Goal: Transaction & Acquisition: Purchase product/service

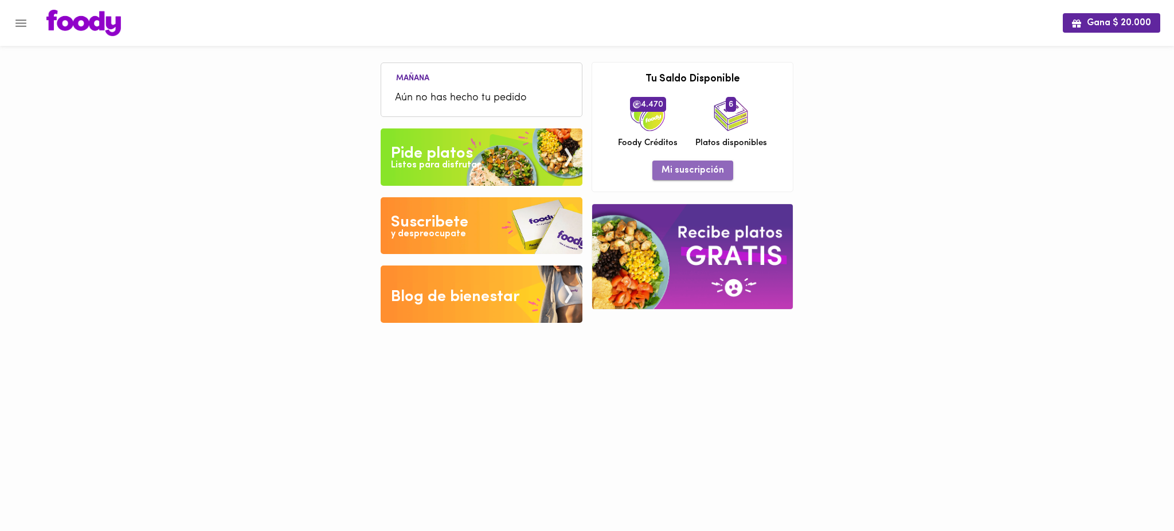
click at [693, 168] on span "Mi suscripción" at bounding box center [692, 170] width 62 height 11
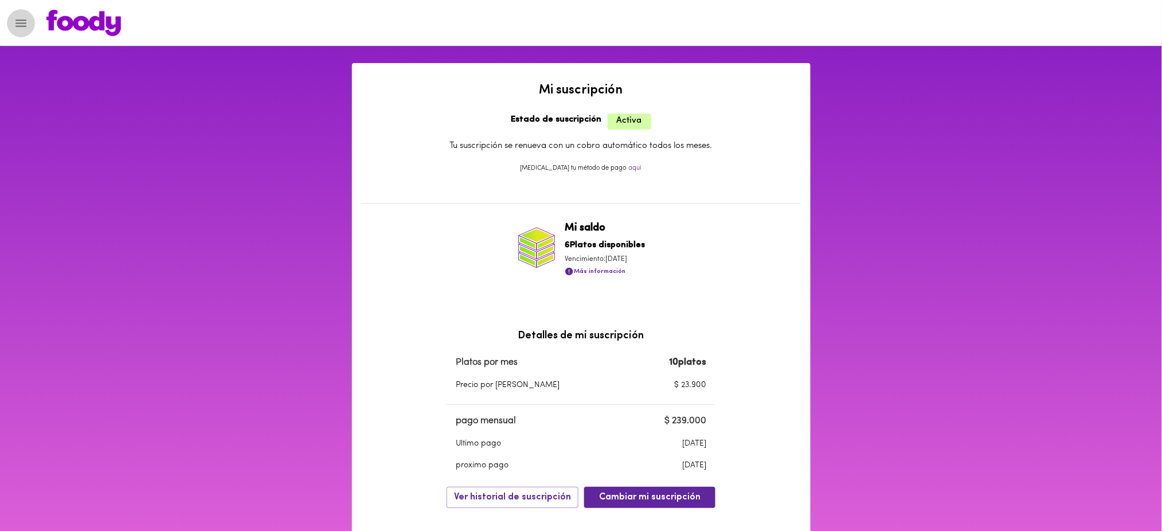
click at [14, 25] on icon "Menu" at bounding box center [21, 23] width 14 height 14
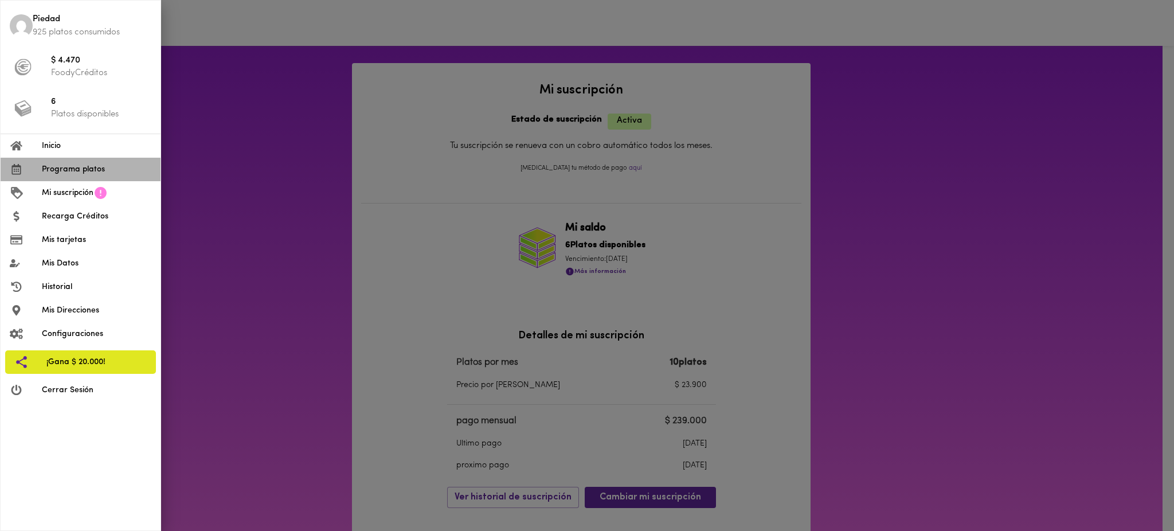
click at [101, 168] on span "Programa platos" at bounding box center [96, 169] width 109 height 12
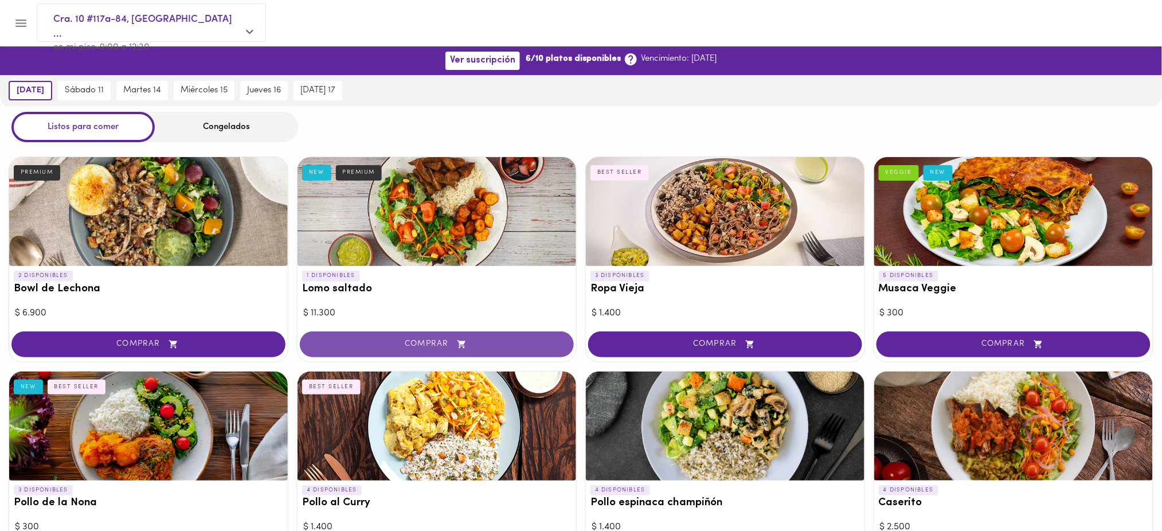
click at [393, 340] on span "COMPRAR" at bounding box center [436, 344] width 245 height 10
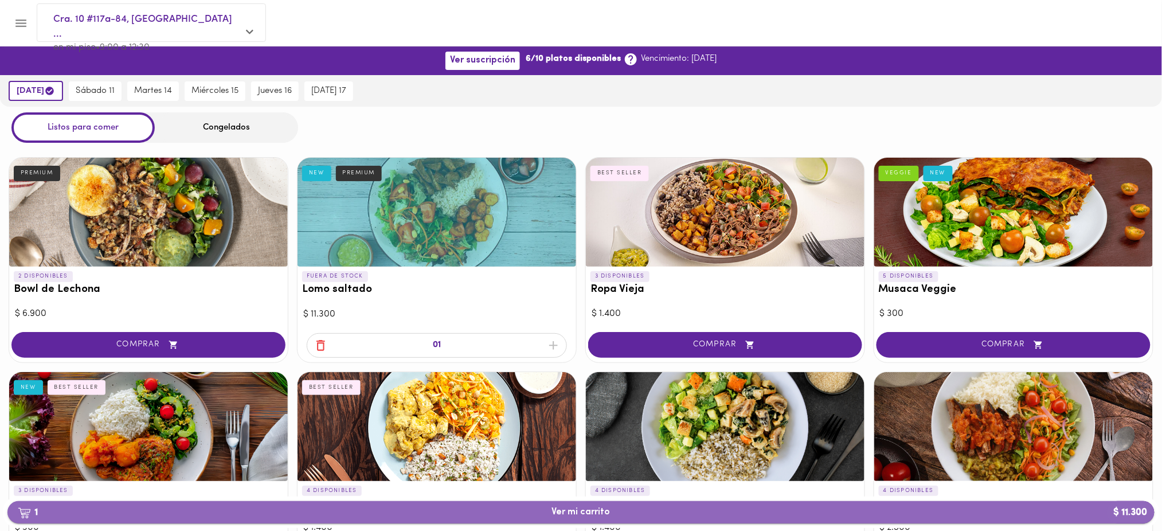
click at [621, 513] on span "1 Ver mi carrito $ 11.300" at bounding box center [581, 512] width 1128 height 11
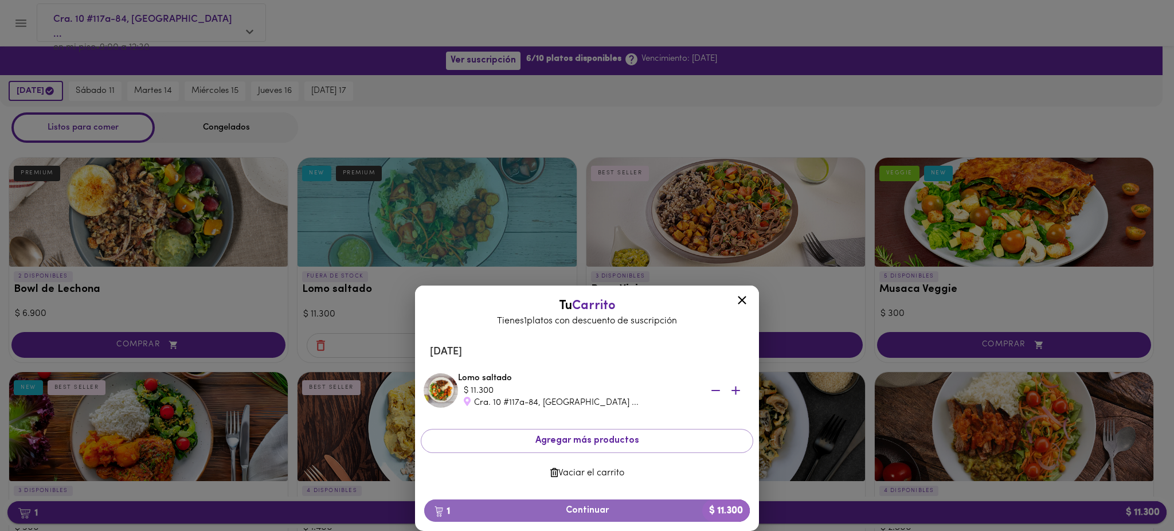
click at [621, 513] on span "1 Continuar $ 11.300" at bounding box center [586, 510] width 307 height 11
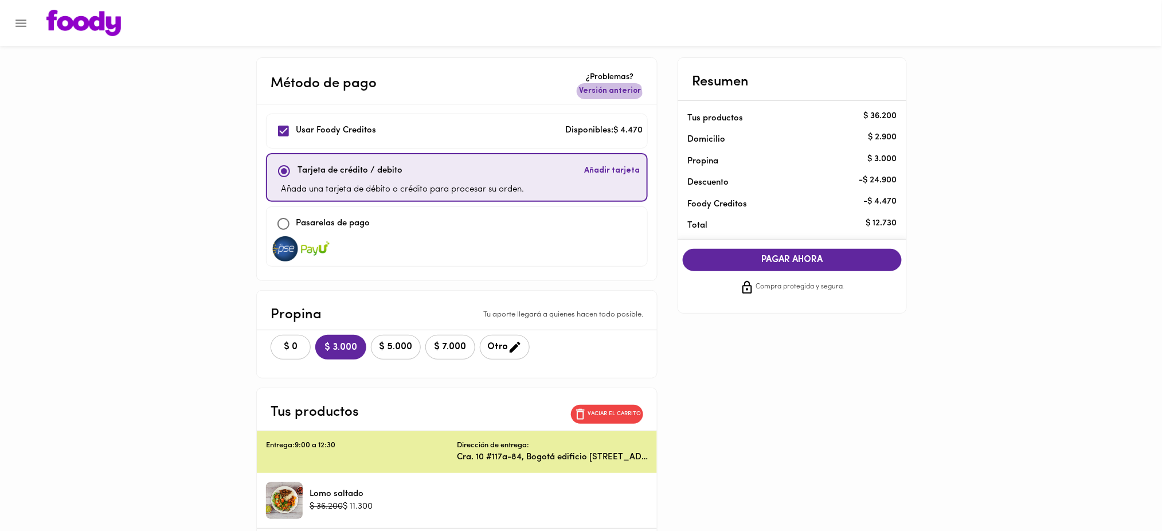
click at [599, 96] on span "Versión anterior" at bounding box center [610, 90] width 62 height 11
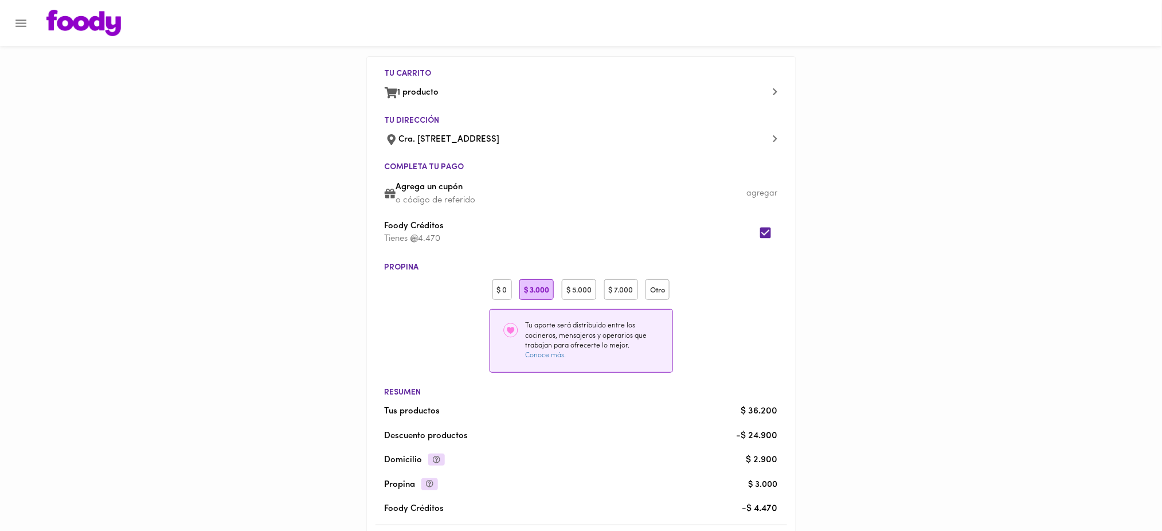
click at [503, 284] on div "$ 0" at bounding box center [501, 289] width 19 height 21
click at [764, 235] on input "checkbox" at bounding box center [765, 232] width 25 height 25
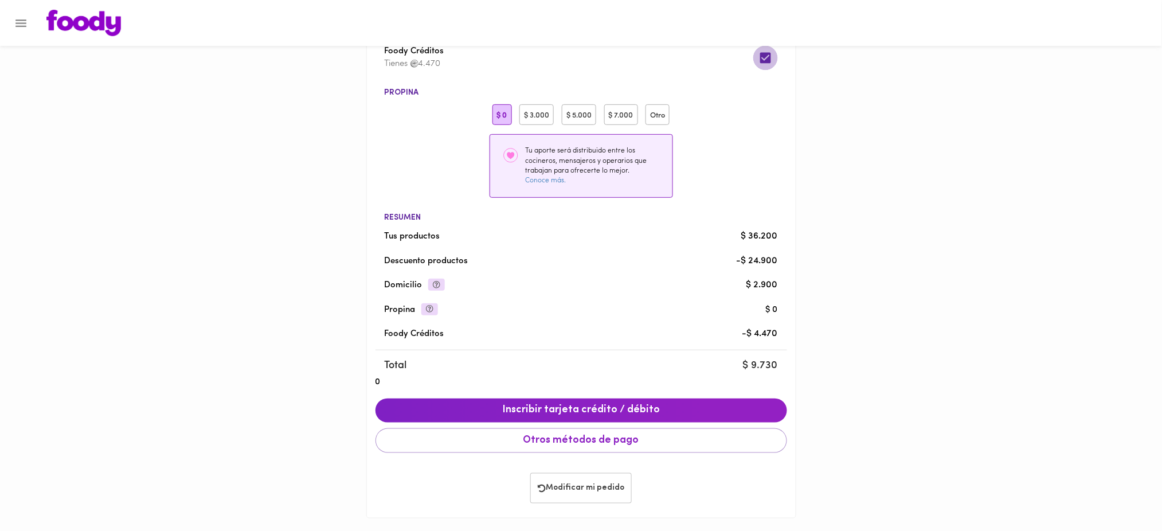
click at [764, 55] on input "checkbox" at bounding box center [765, 57] width 25 height 25
checkbox input "false"
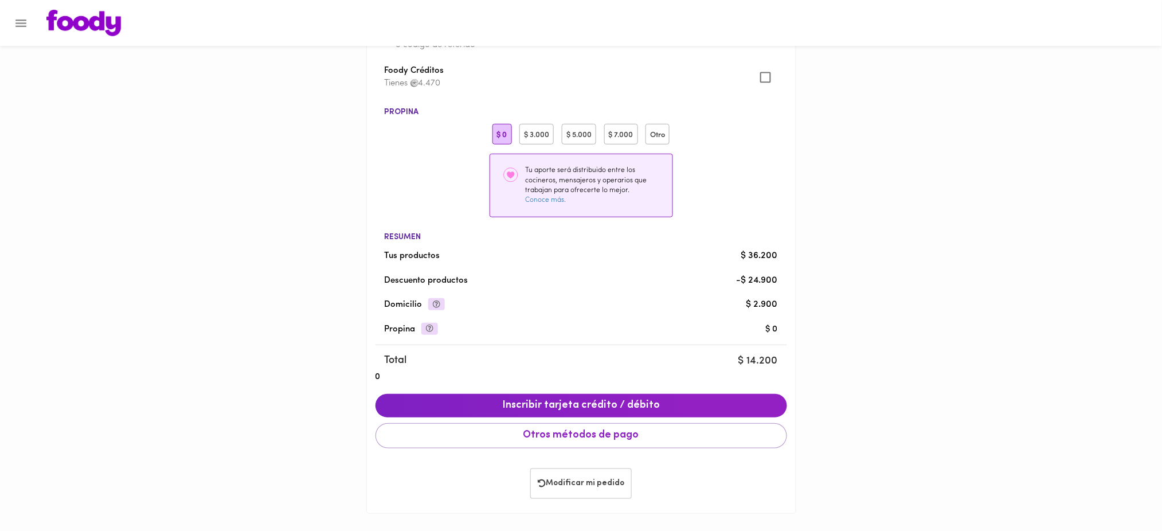
scroll to position [154, 0]
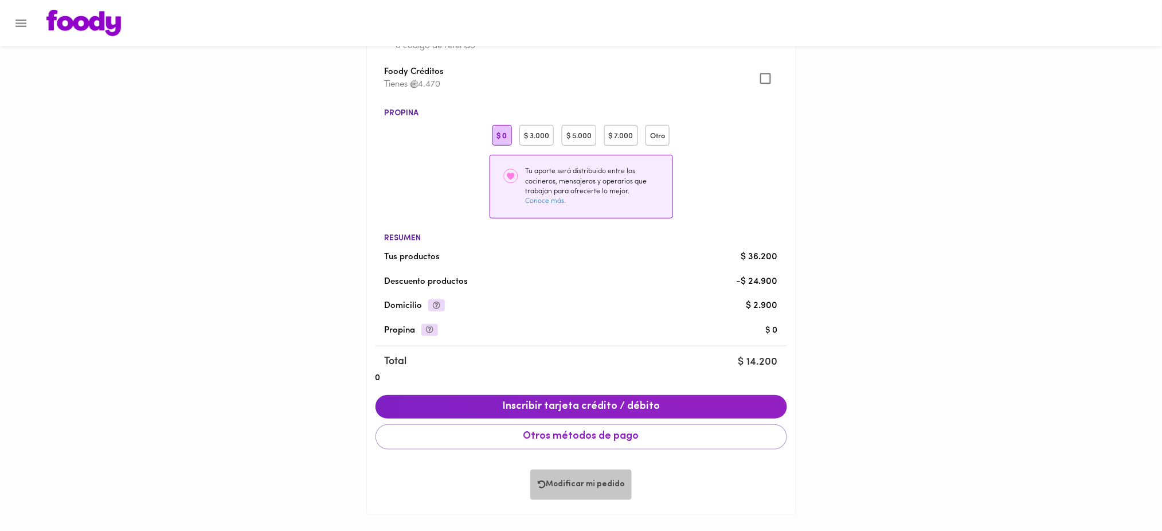
click at [590, 480] on span "Modificar mi pedido" at bounding box center [581, 485] width 87 height 10
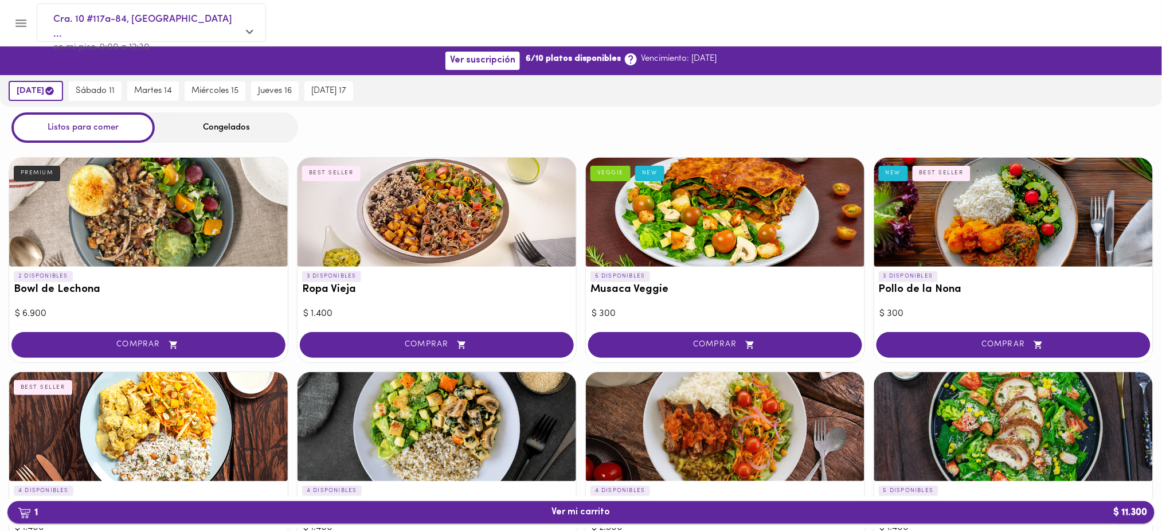
click at [510, 511] on span "1 Ver mi carrito $ 11.300" at bounding box center [581, 512] width 1128 height 11
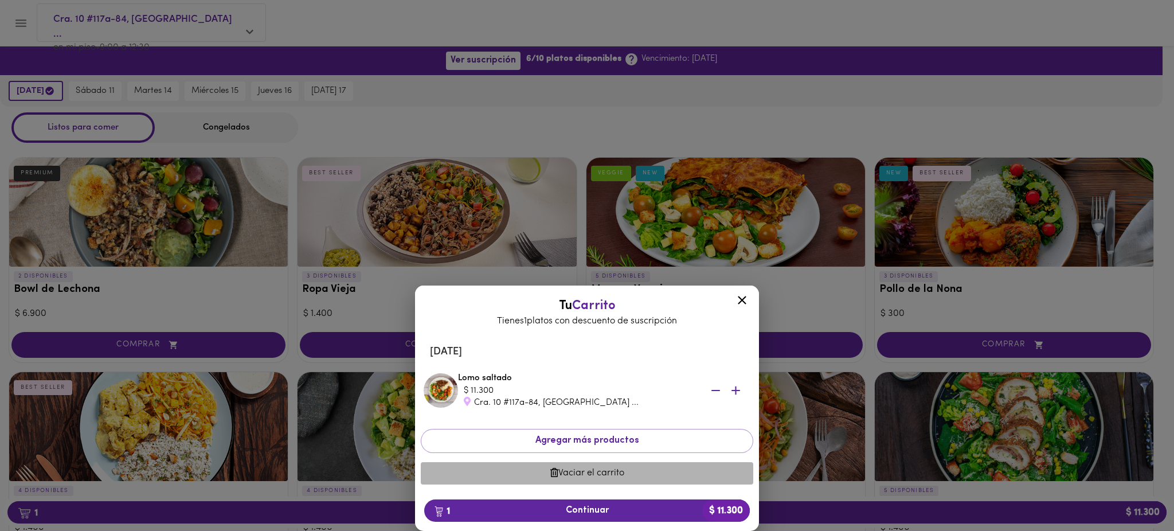
click at [583, 478] on span "Vaciar el carrito" at bounding box center [587, 473] width 314 height 11
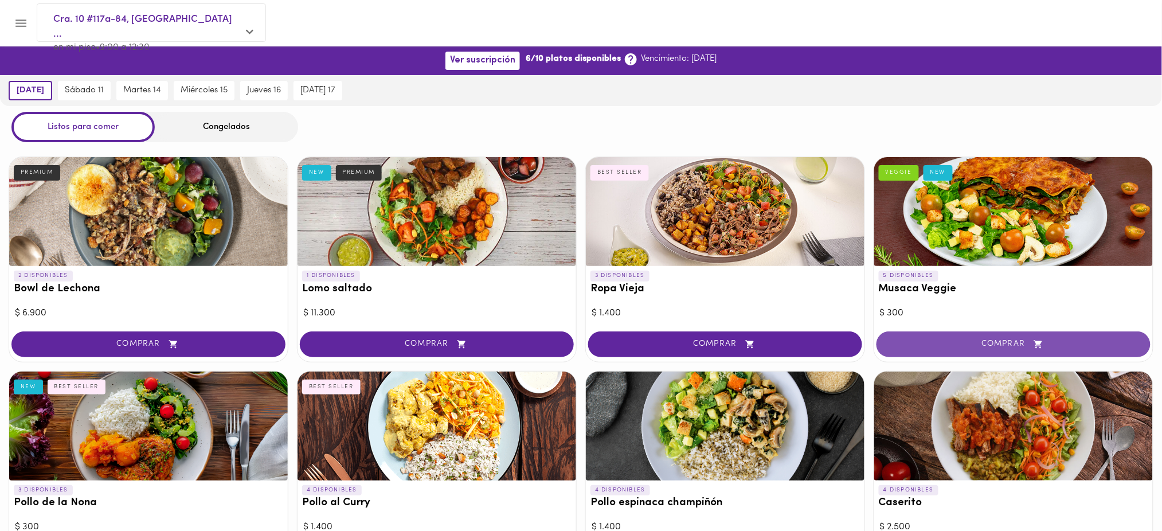
click at [1090, 342] on span "COMPRAR" at bounding box center [1013, 344] width 245 height 10
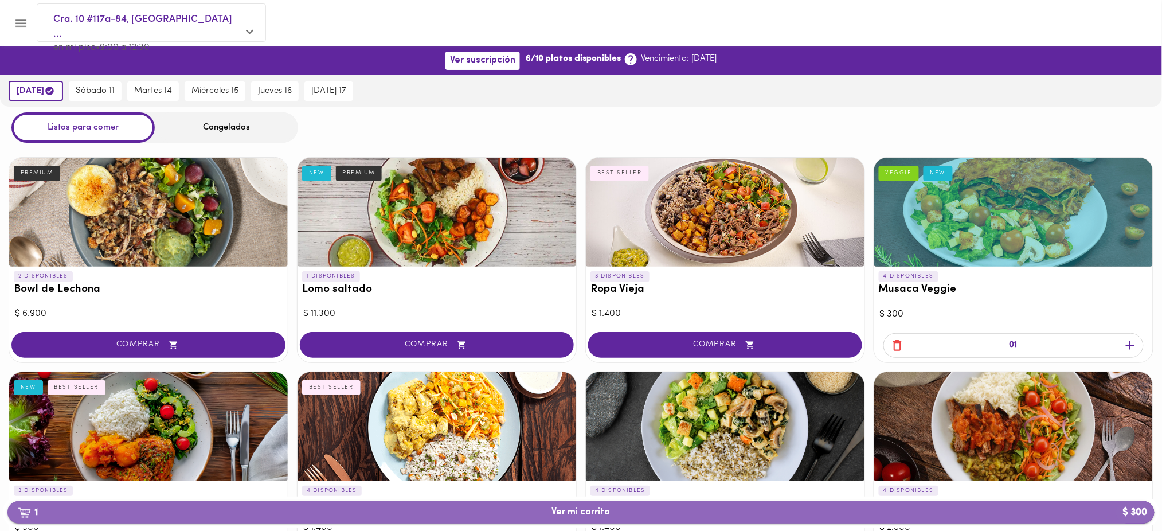
click at [684, 513] on span "1 Ver mi carrito $ 300" at bounding box center [581, 512] width 1128 height 11
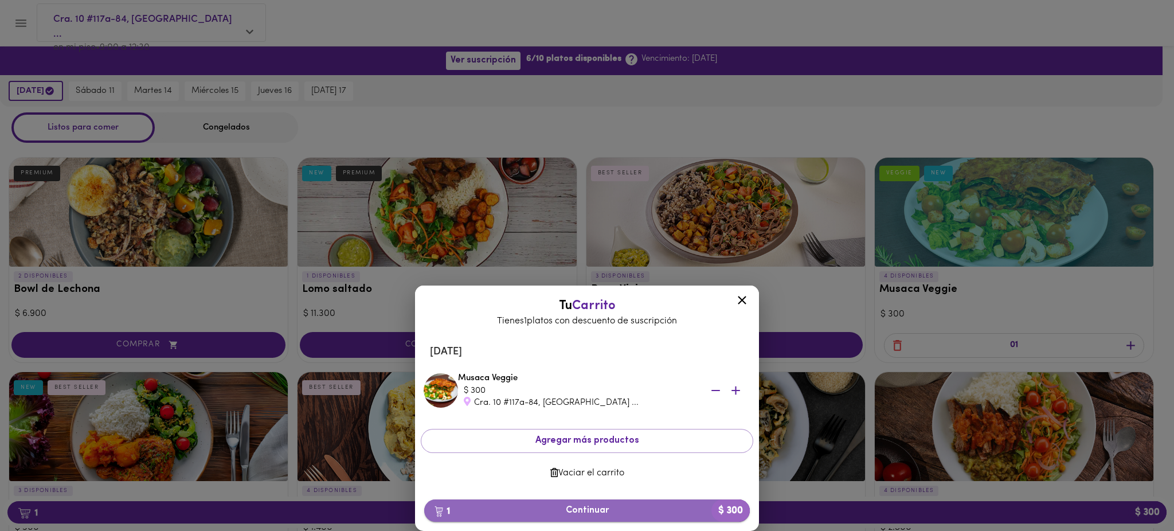
click at [672, 511] on span "1 Continuar $ 300" at bounding box center [586, 510] width 307 height 11
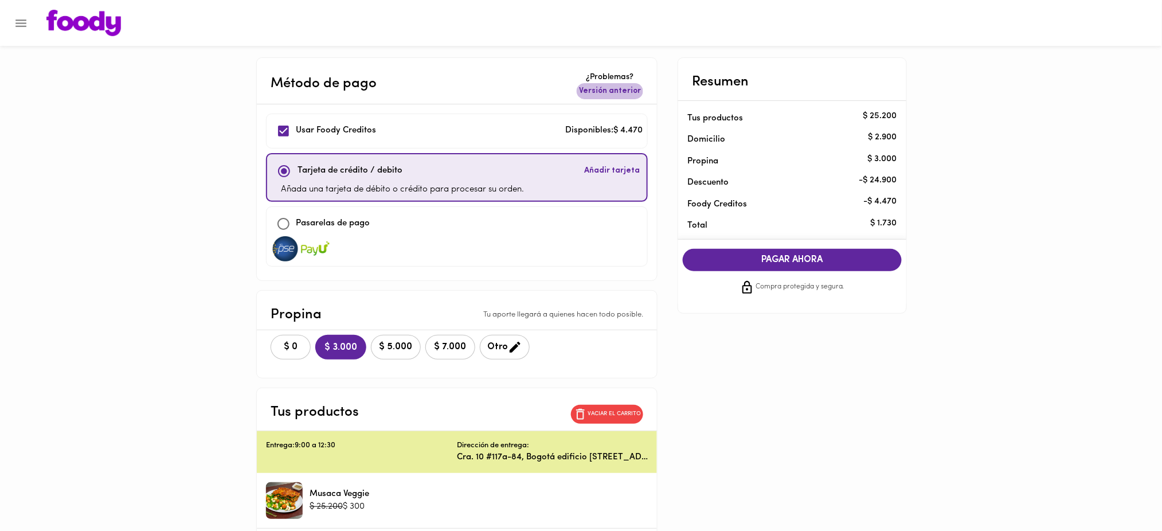
click at [612, 93] on span "Versión anterior" at bounding box center [610, 90] width 62 height 11
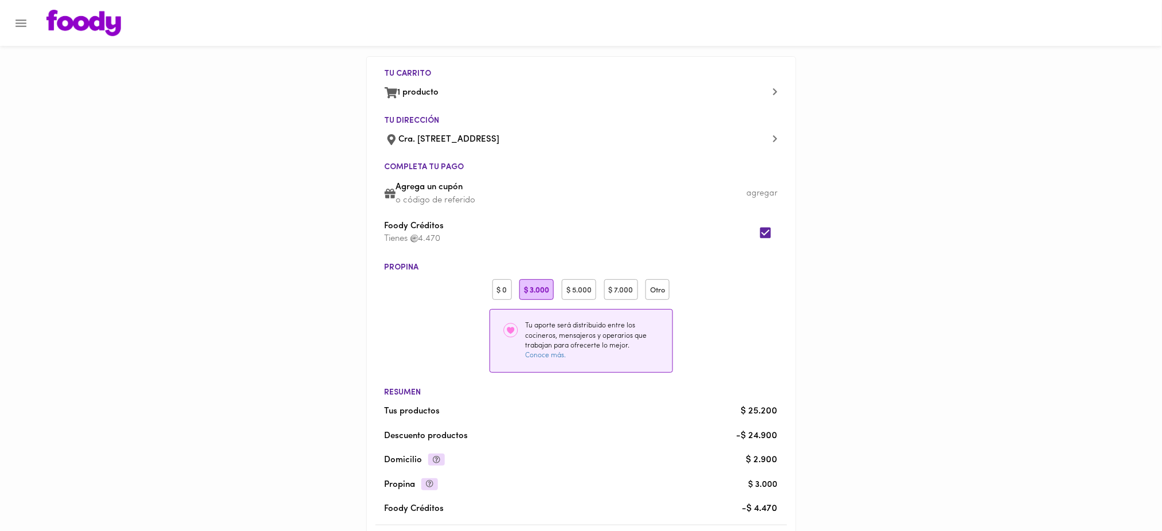
click at [509, 290] on div "$ 0" at bounding box center [501, 289] width 19 height 21
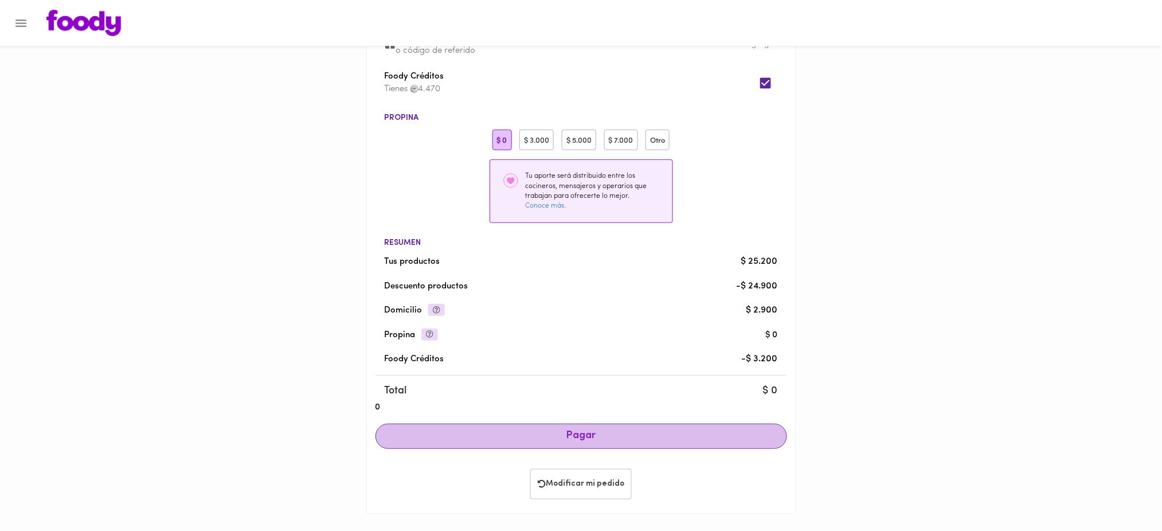
click at [622, 436] on span "Pagar" at bounding box center [581, 436] width 392 height 13
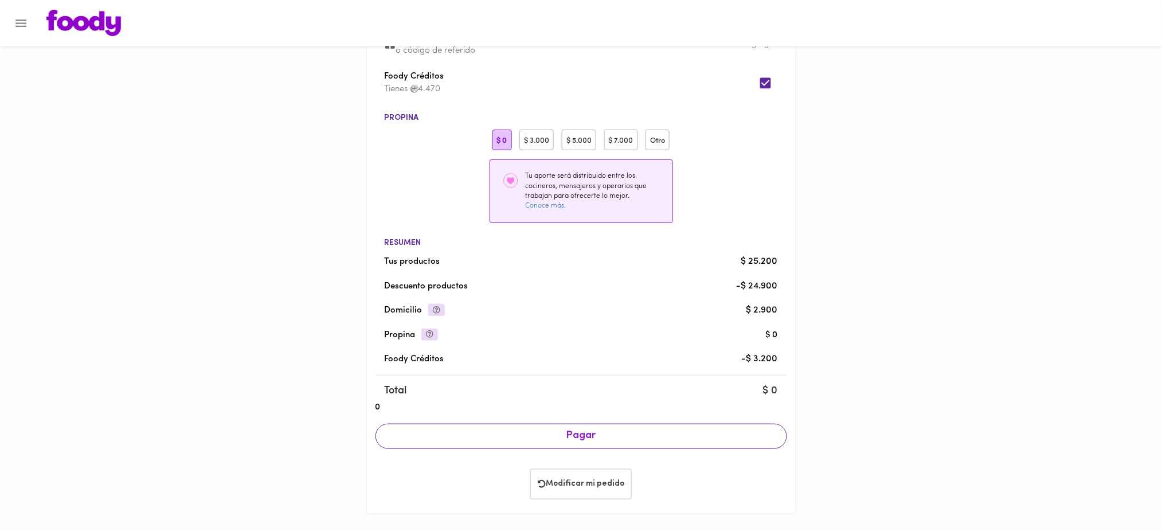
scroll to position [148, 0]
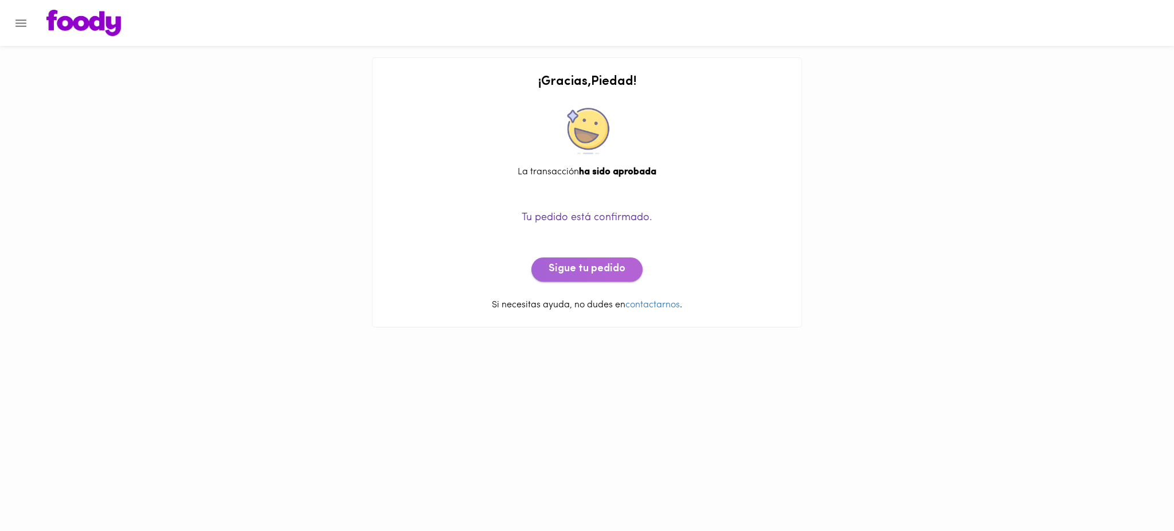
click at [610, 272] on span "Sigue tu pedido" at bounding box center [586, 269] width 77 height 13
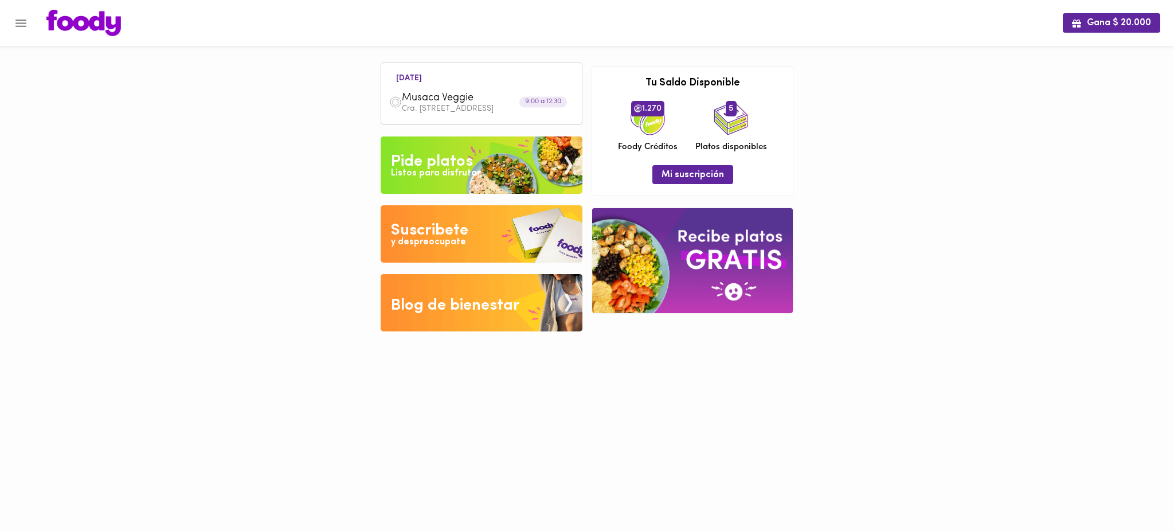
click at [454, 105] on p "Cra. [STREET_ADDRESS]" at bounding box center [488, 109] width 172 height 8
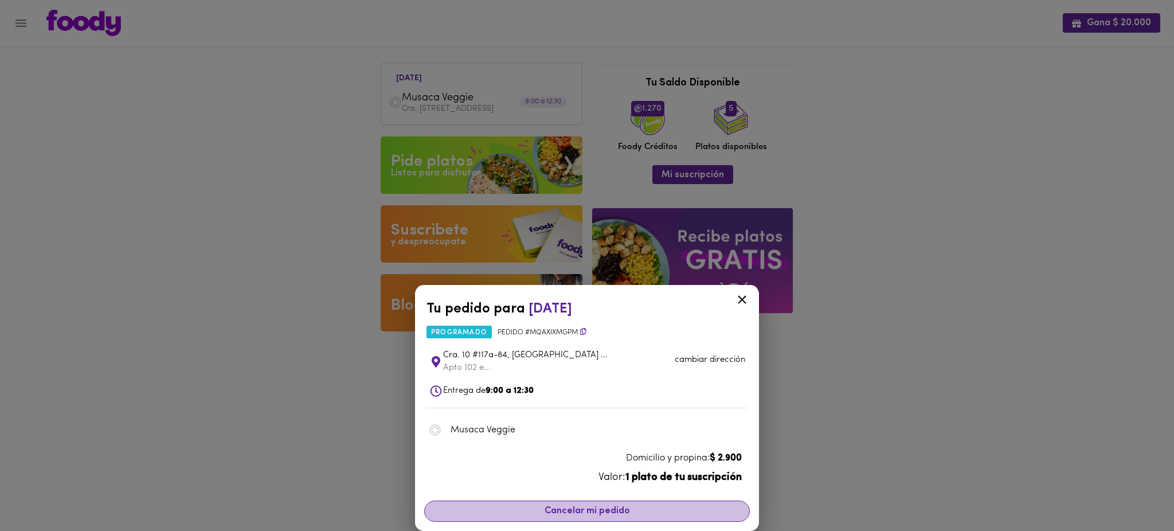
click at [610, 508] on span "Cancelar mi pedido" at bounding box center [587, 510] width 311 height 11
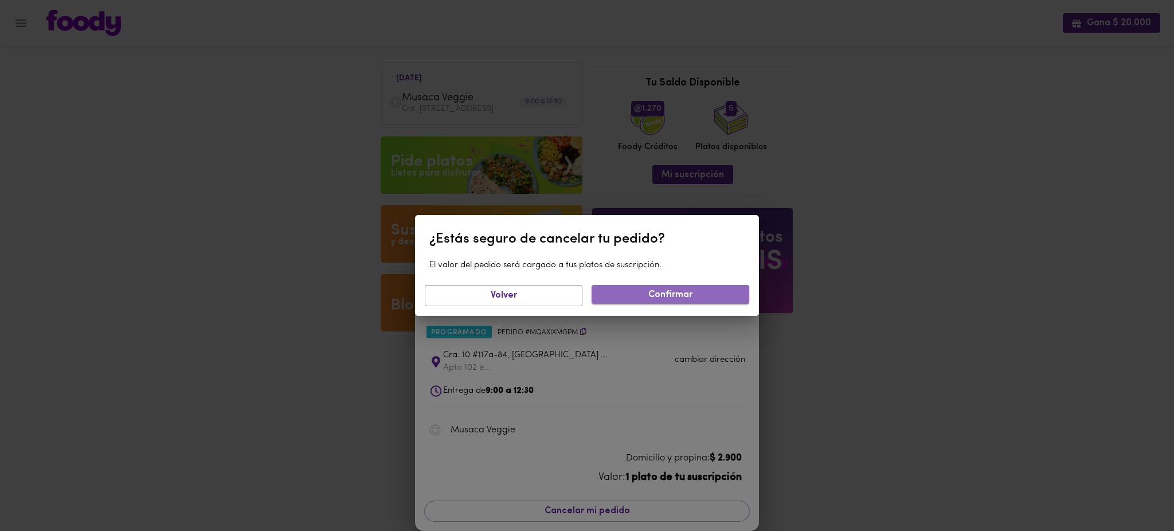
click at [667, 297] on span "Confirmar" at bounding box center [670, 294] width 139 height 11
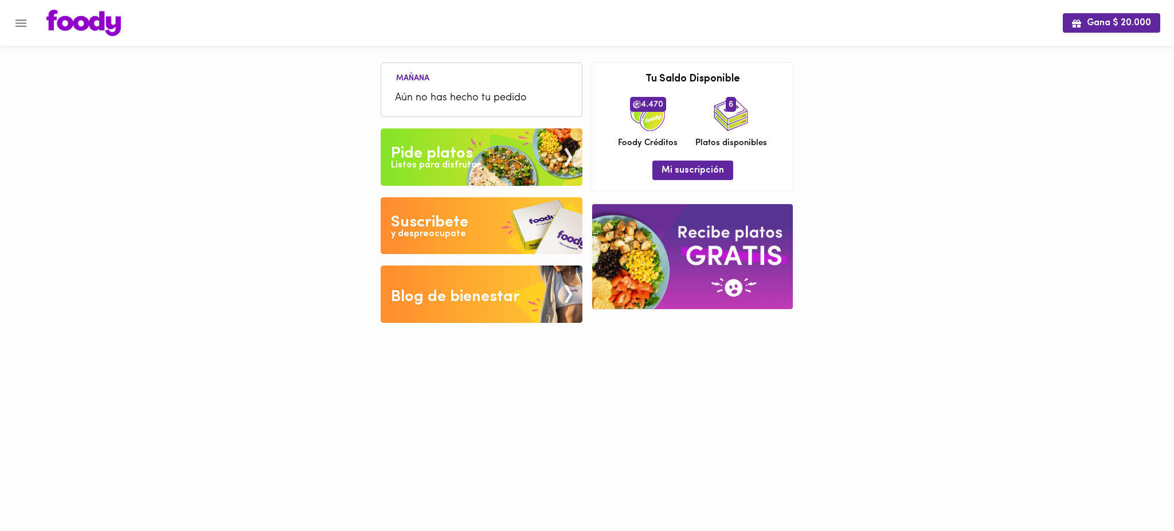
click at [14, 28] on icon "Menu" at bounding box center [21, 23] width 14 height 14
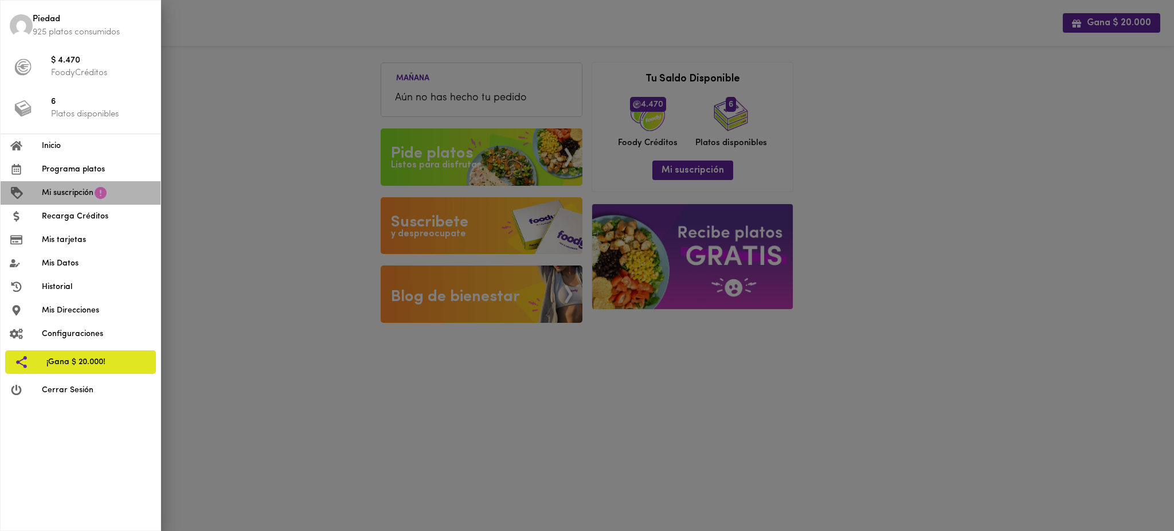
click at [86, 195] on span "Mi suscripción" at bounding box center [68, 193] width 52 height 12
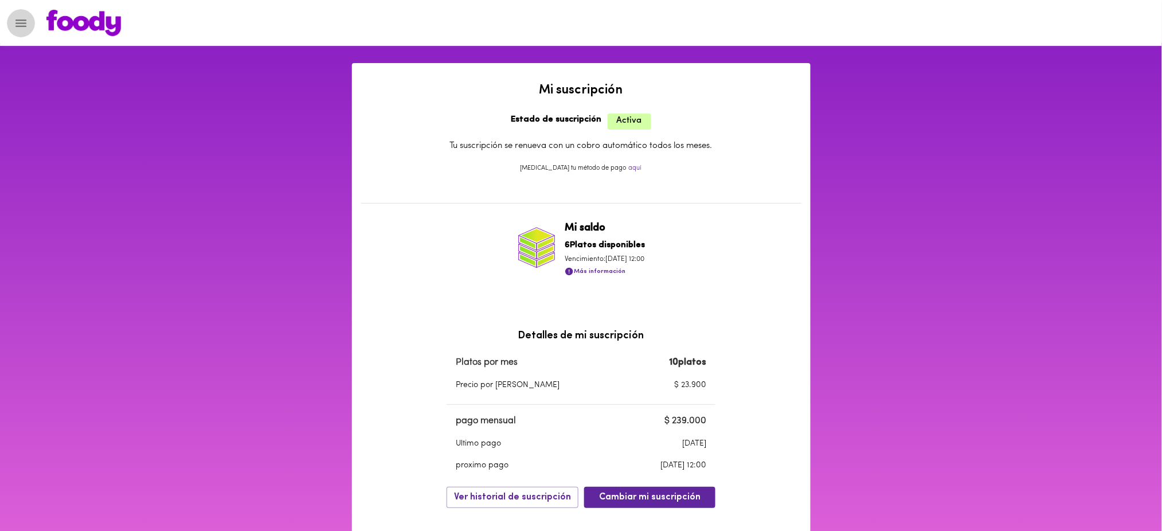
click at [15, 25] on icon "Menu" at bounding box center [20, 22] width 11 height 7
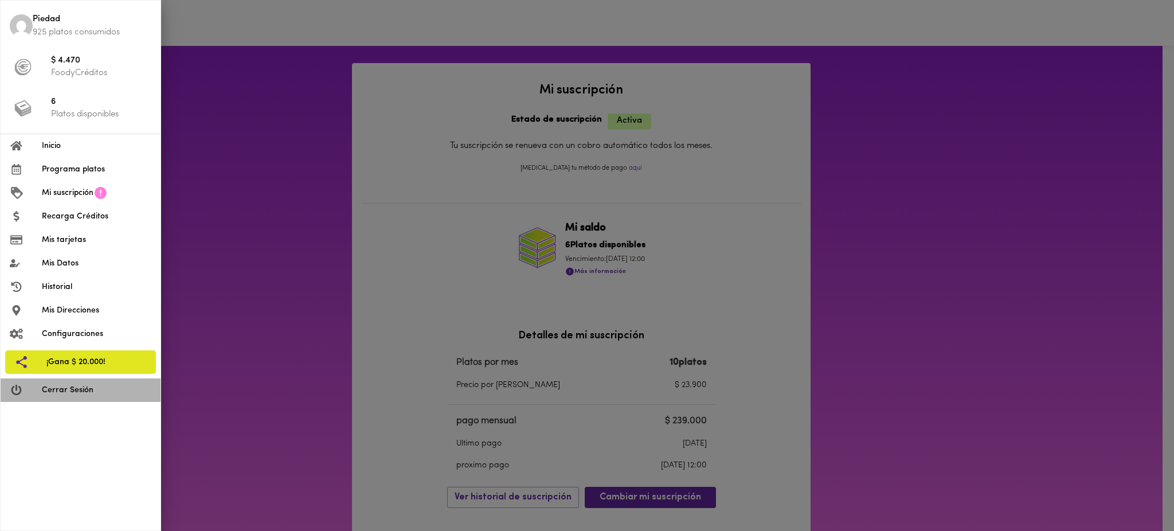
click at [95, 398] on li "Cerrar Sesión" at bounding box center [81, 389] width 160 height 23
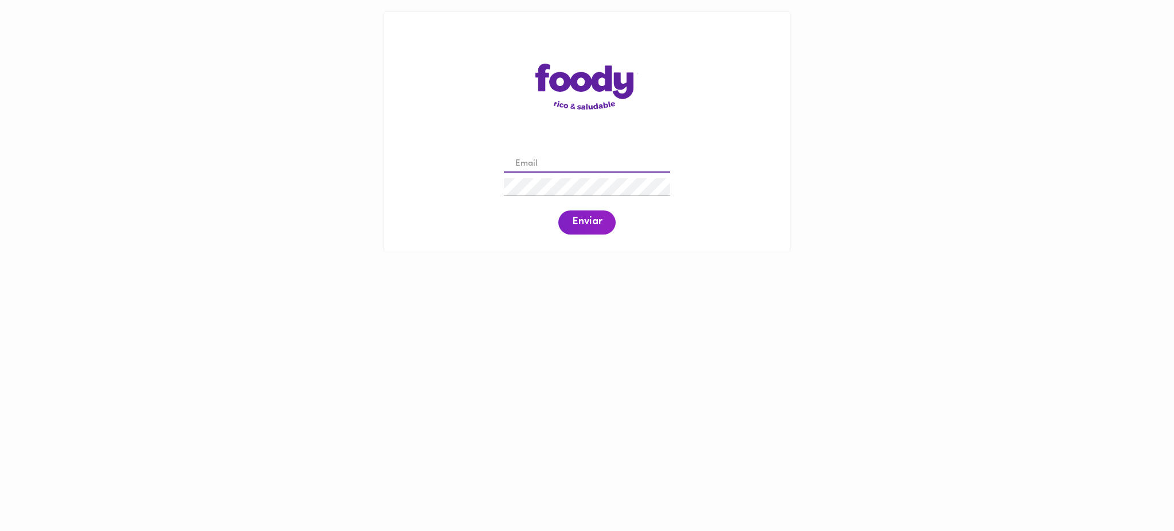
click at [566, 171] on input "email" at bounding box center [587, 164] width 166 height 18
paste input "[EMAIL_ADDRESS][DOMAIN_NAME]"
type input "[EMAIL_ADDRESS][DOMAIN_NAME]"
click at [587, 219] on span "Enviar" at bounding box center [587, 222] width 30 height 13
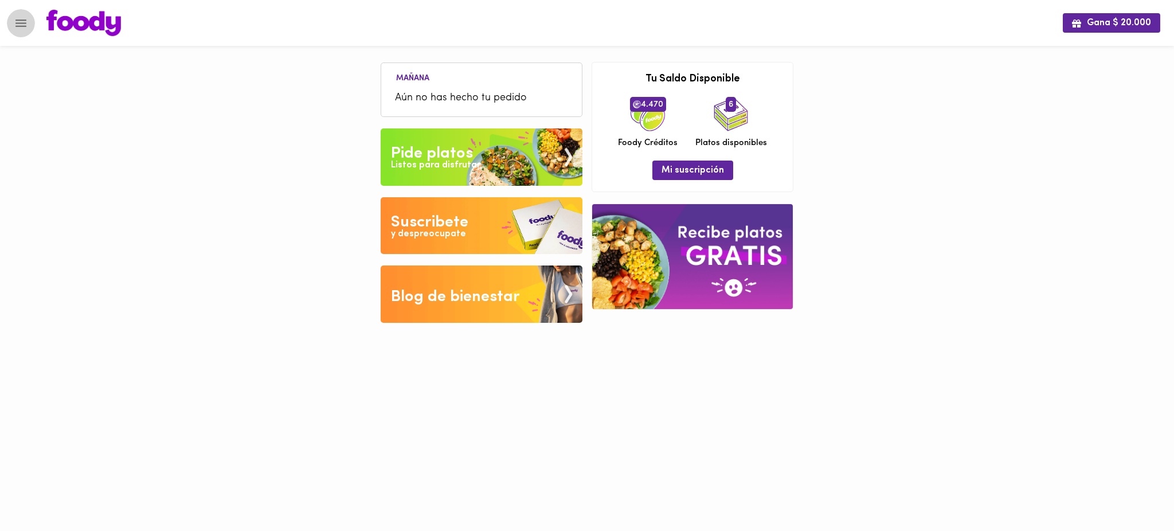
click at [21, 25] on icon "Menu" at bounding box center [20, 22] width 11 height 7
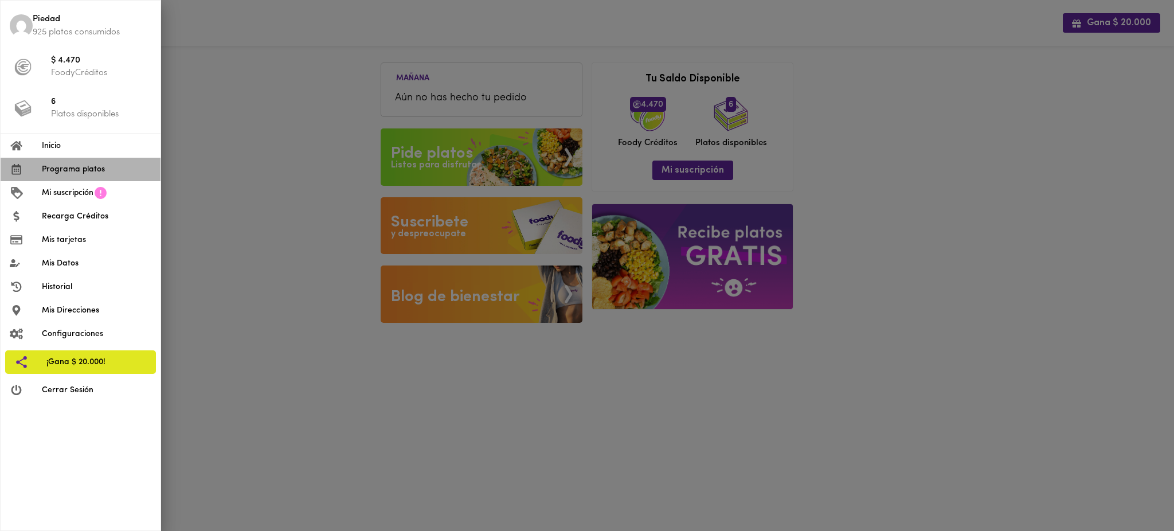
click at [80, 170] on span "Programa platos" at bounding box center [96, 169] width 109 height 12
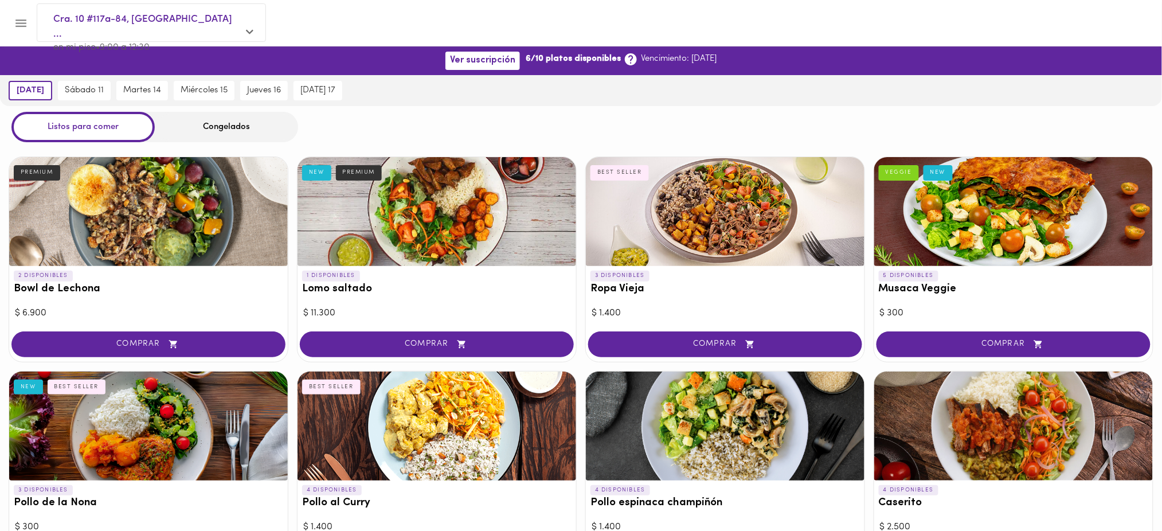
click at [226, 124] on div "Congelados" at bounding box center [226, 127] width 143 height 30
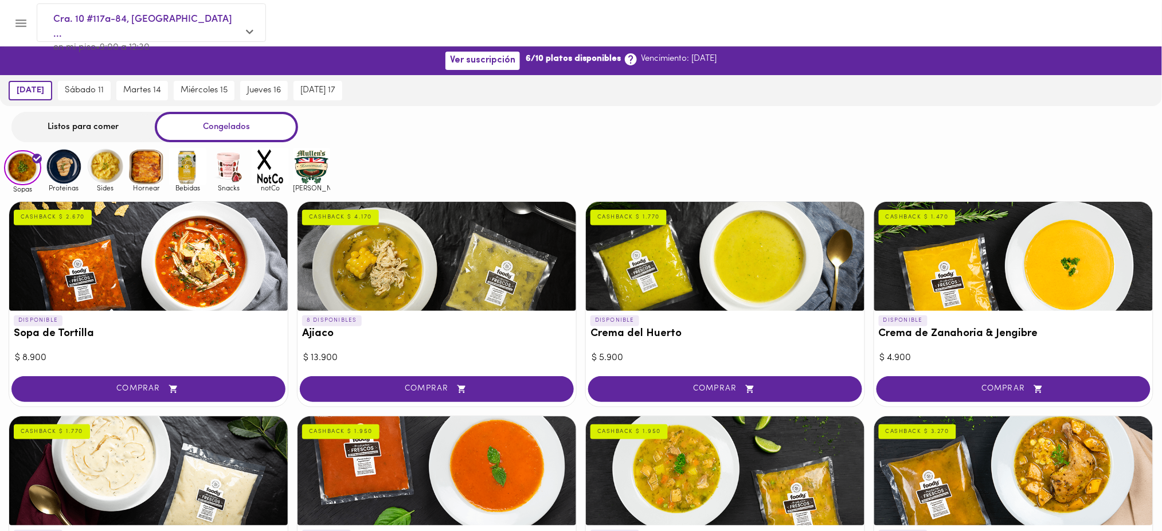
click at [139, 170] on img at bounding box center [146, 166] width 37 height 37
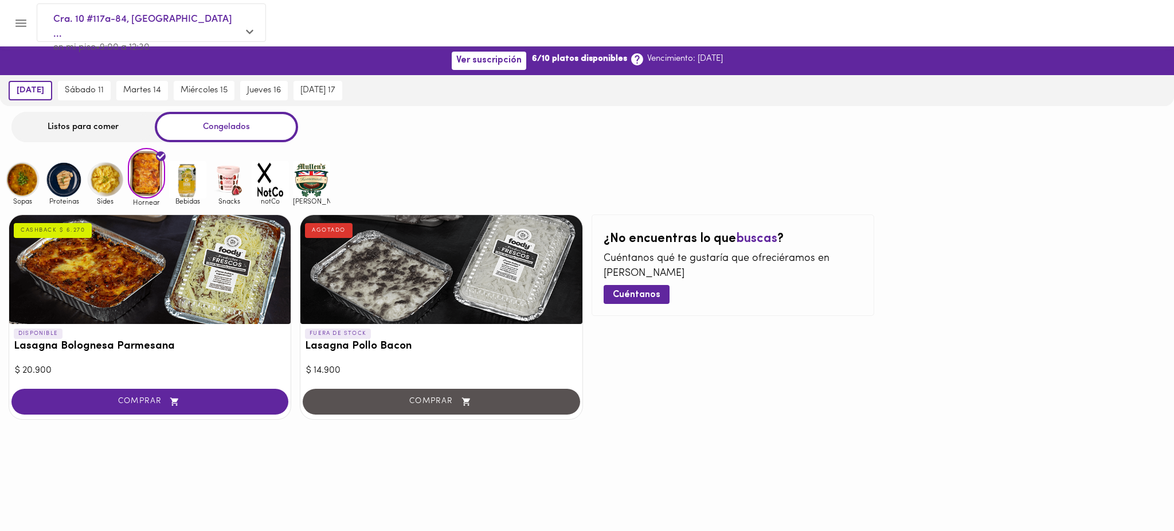
click at [65, 124] on div "Listos para comer" at bounding box center [82, 127] width 143 height 30
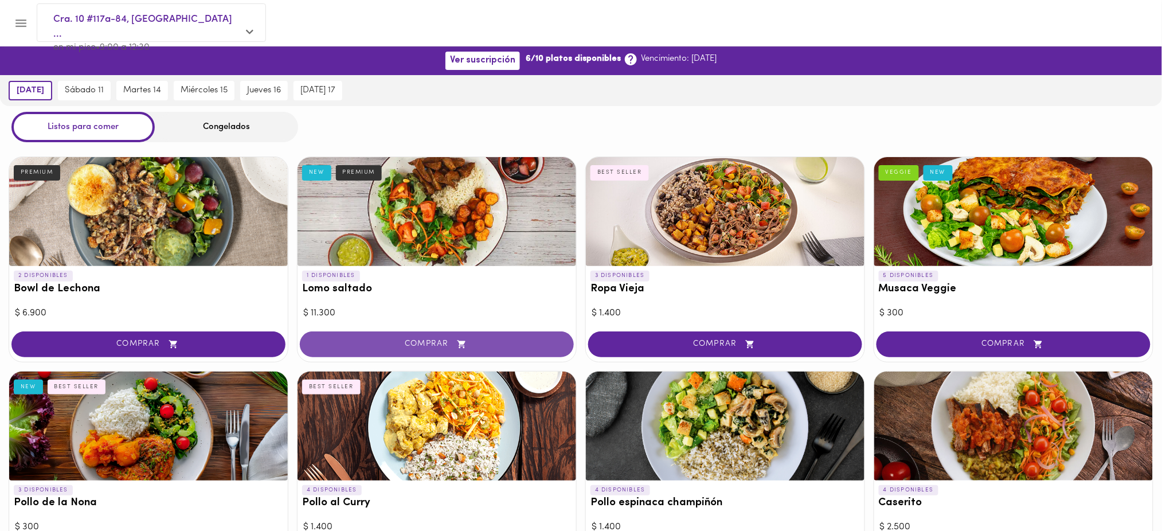
click at [394, 336] on button "COMPRAR" at bounding box center [437, 344] width 274 height 26
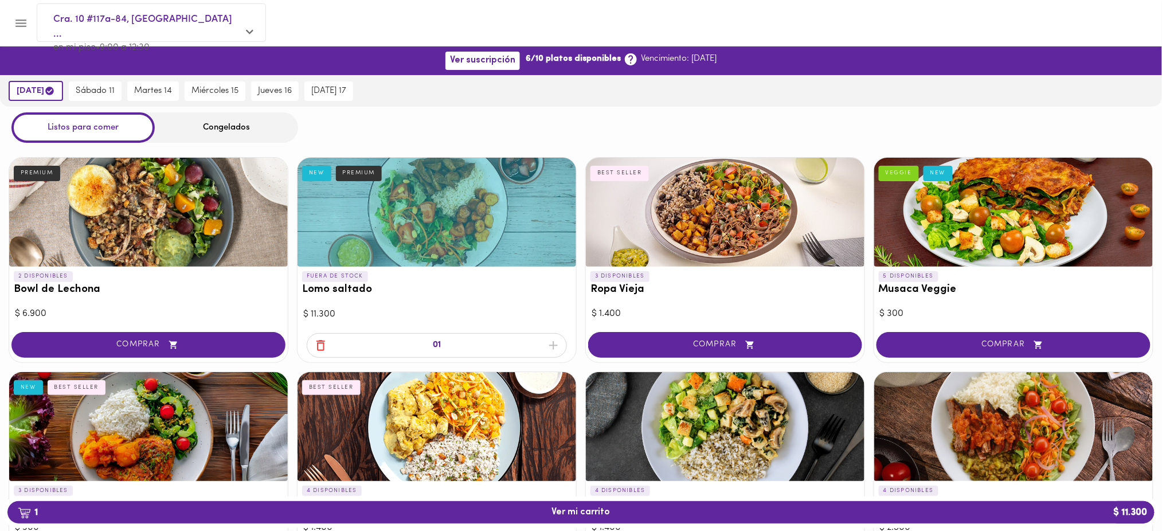
click at [212, 119] on div "Congelados" at bounding box center [226, 127] width 143 height 30
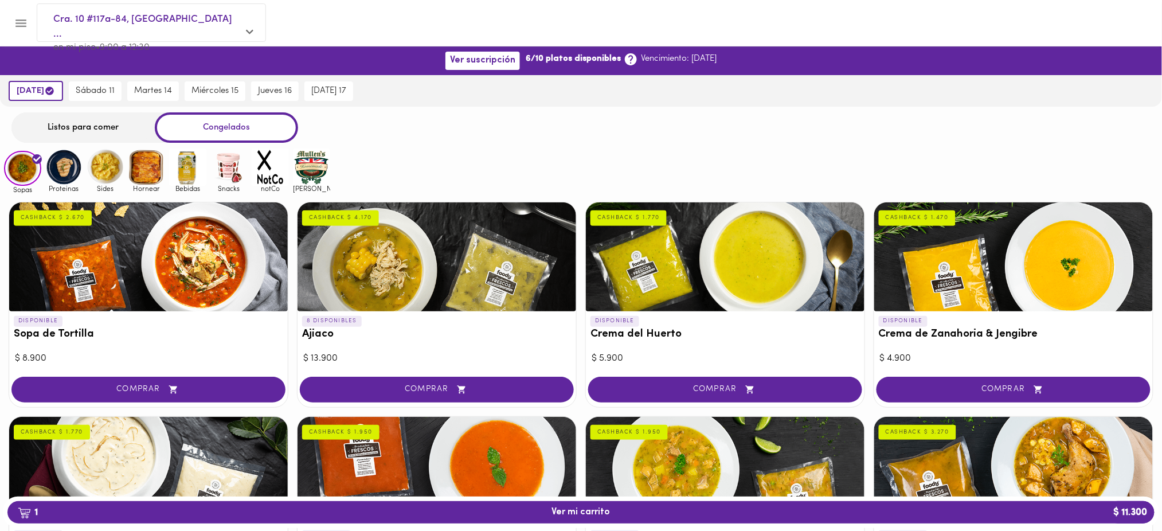
click at [144, 163] on img at bounding box center [146, 166] width 37 height 37
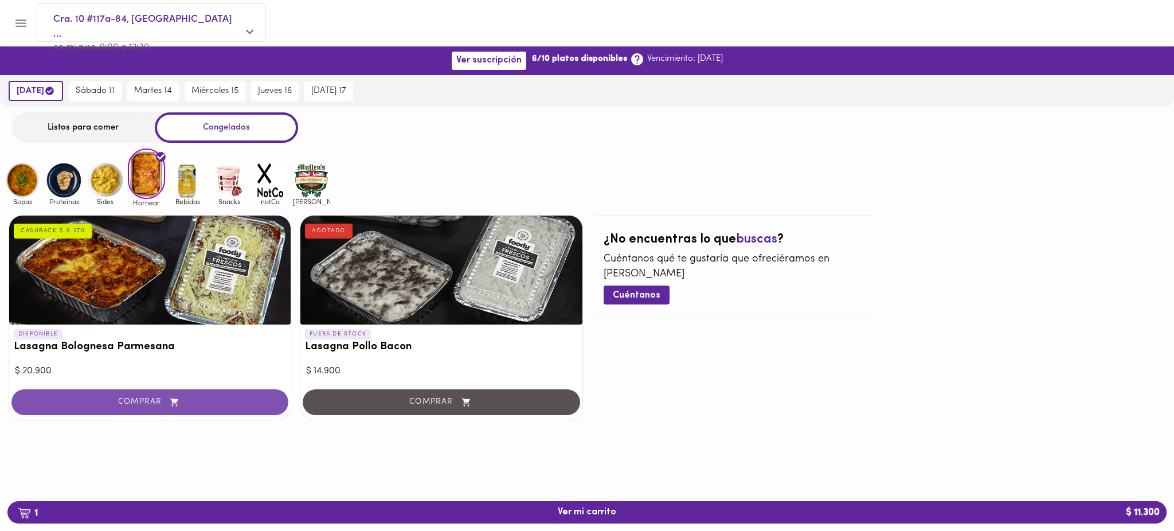
click at [124, 399] on span "COMPRAR" at bounding box center [150, 402] width 248 height 10
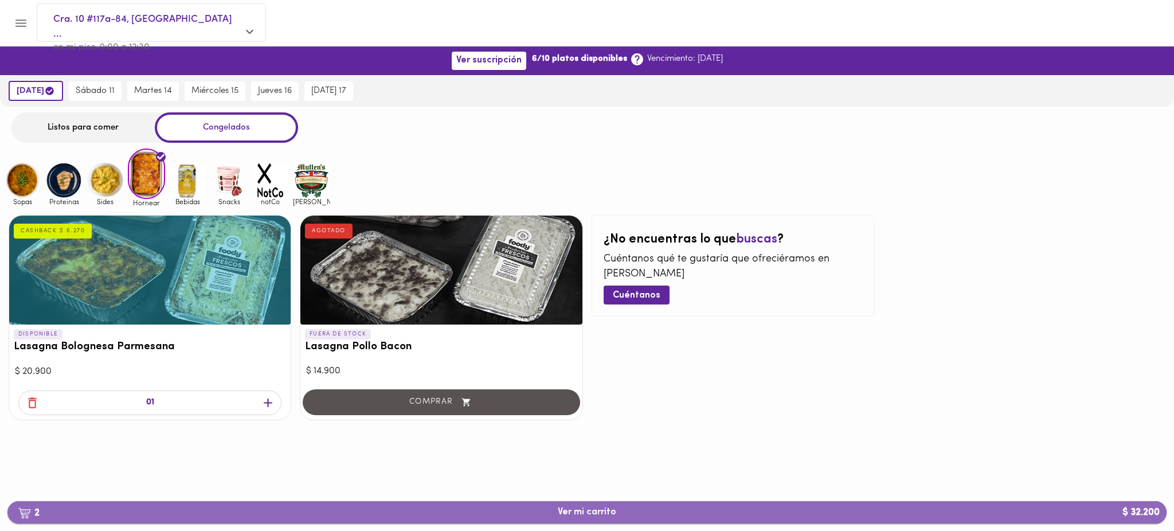
click at [609, 510] on span "2 Ver mi carrito $ 32.200" at bounding box center [587, 512] width 58 height 11
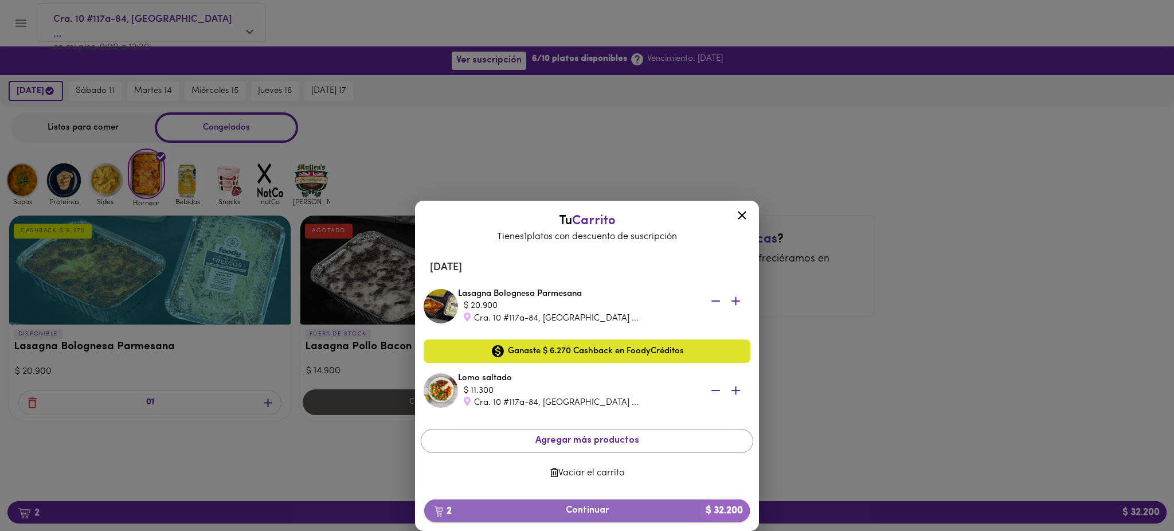
click at [615, 511] on span "2 Continuar $ 32.200" at bounding box center [586, 510] width 307 height 11
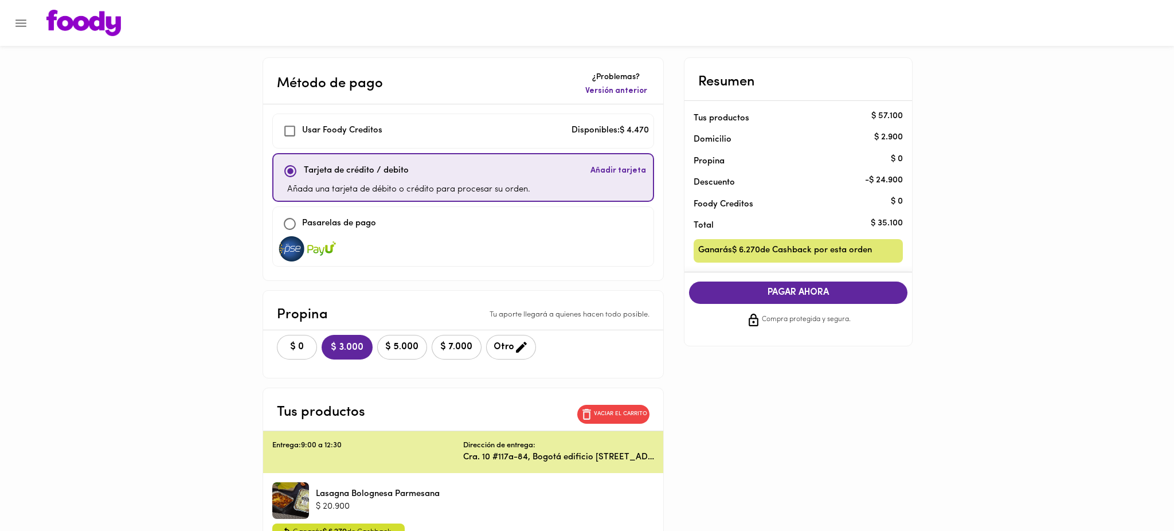
checkbox input "true"
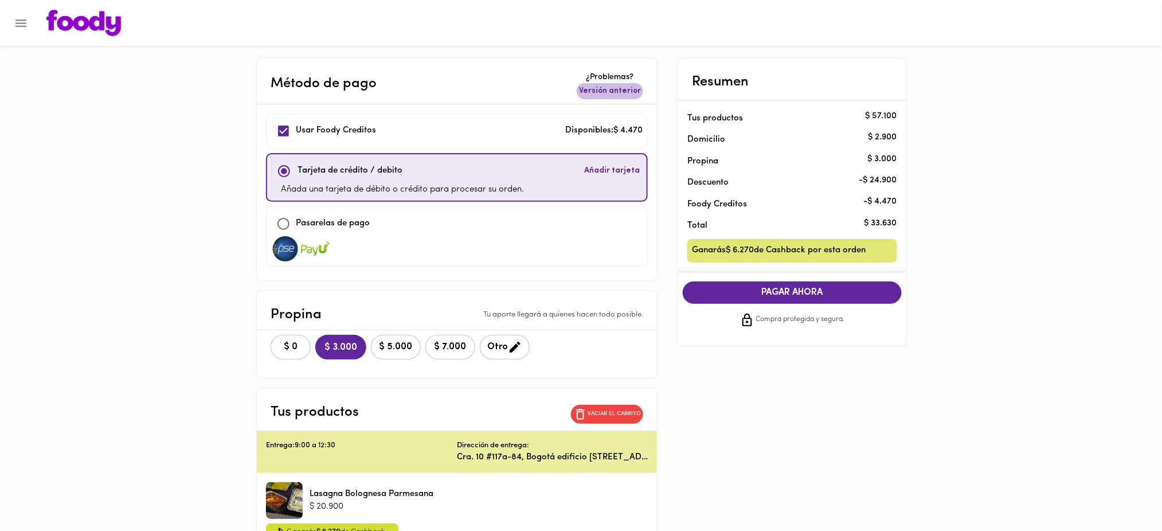
click at [617, 89] on span "Versión anterior" at bounding box center [610, 90] width 62 height 11
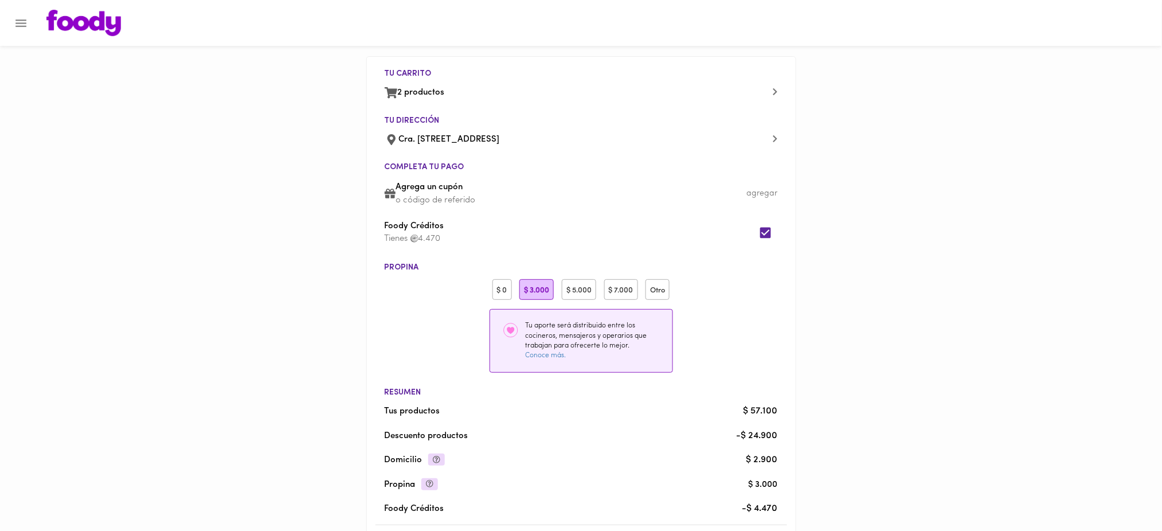
click at [499, 287] on div "$ 0" at bounding box center [501, 289] width 19 height 21
click at [764, 234] on input "checkbox" at bounding box center [765, 232] width 25 height 25
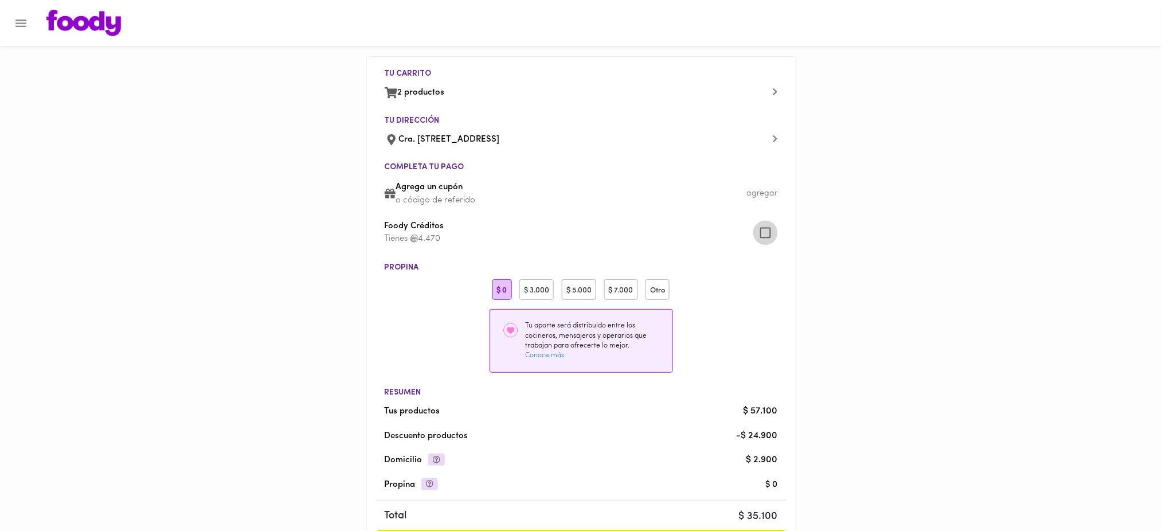
click at [764, 234] on input "checkbox" at bounding box center [765, 232] width 25 height 25
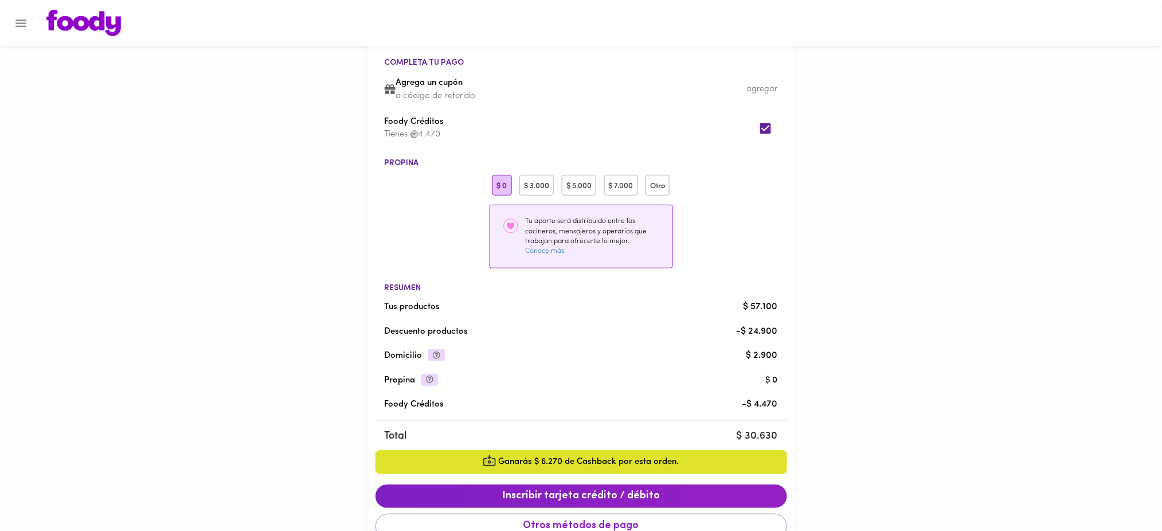
scroll to position [95, 0]
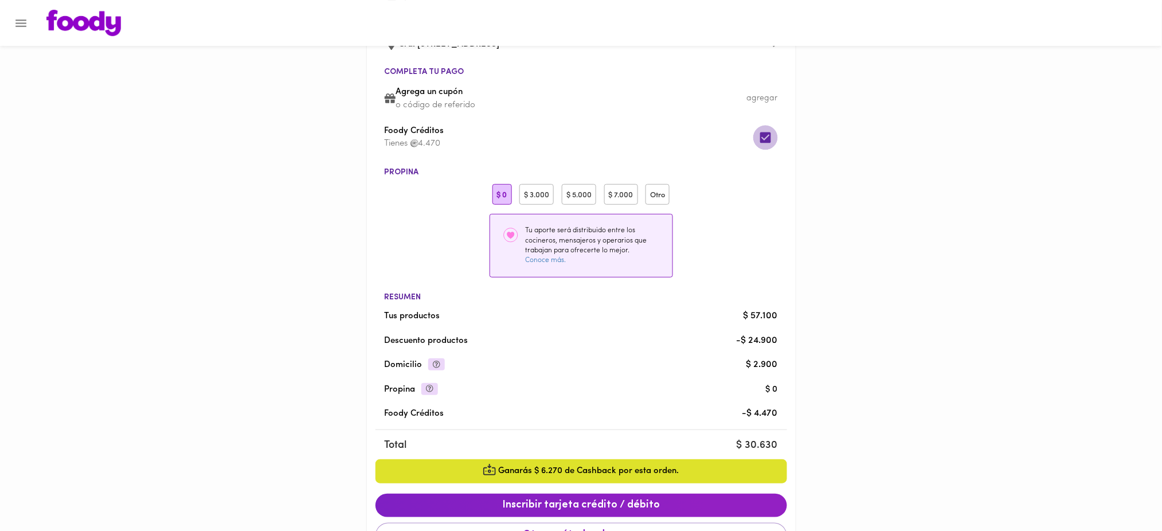
click at [767, 137] on input "checkbox" at bounding box center [765, 137] width 25 height 25
checkbox input "false"
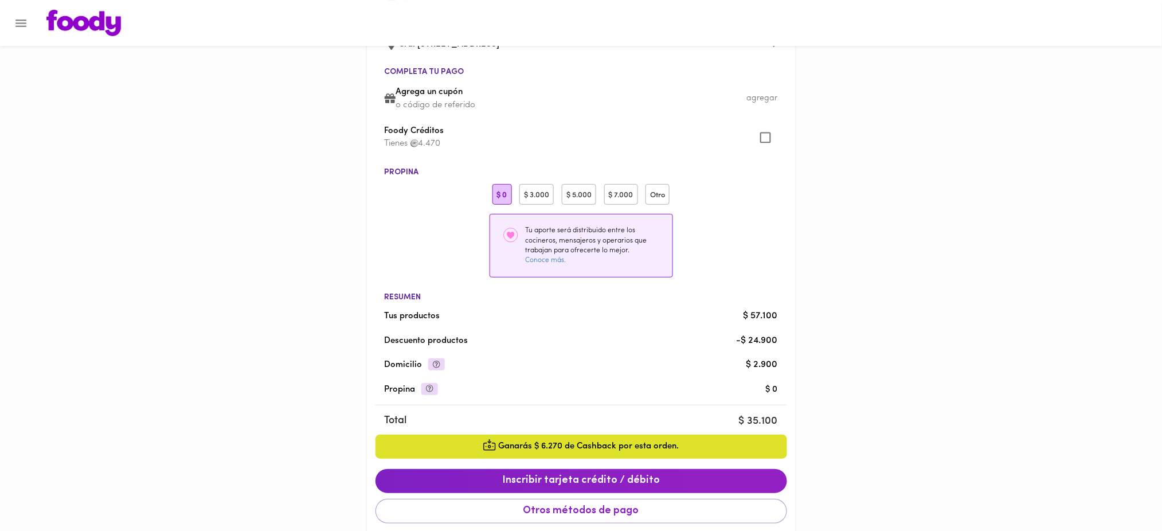
scroll to position [170, 0]
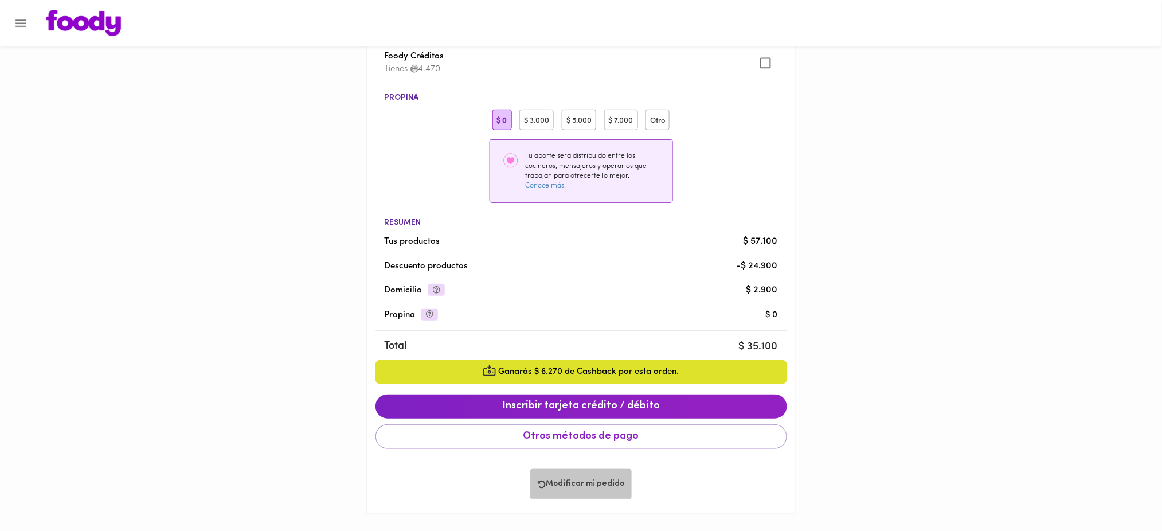
click at [599, 485] on span "Modificar mi pedido" at bounding box center [581, 484] width 87 height 10
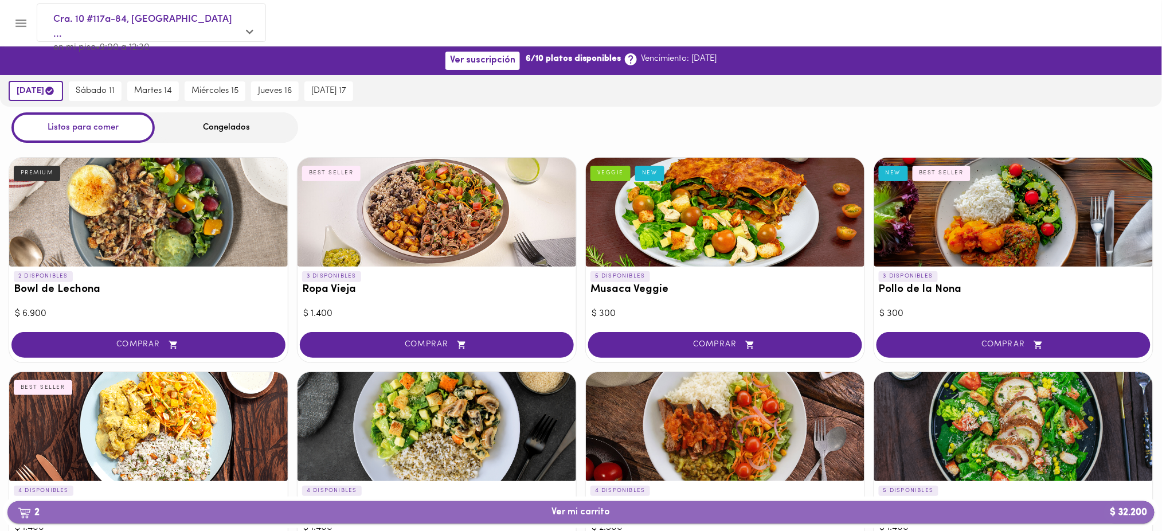
click at [570, 512] on span "2 Ver mi carrito $ 32.200" at bounding box center [581, 512] width 58 height 11
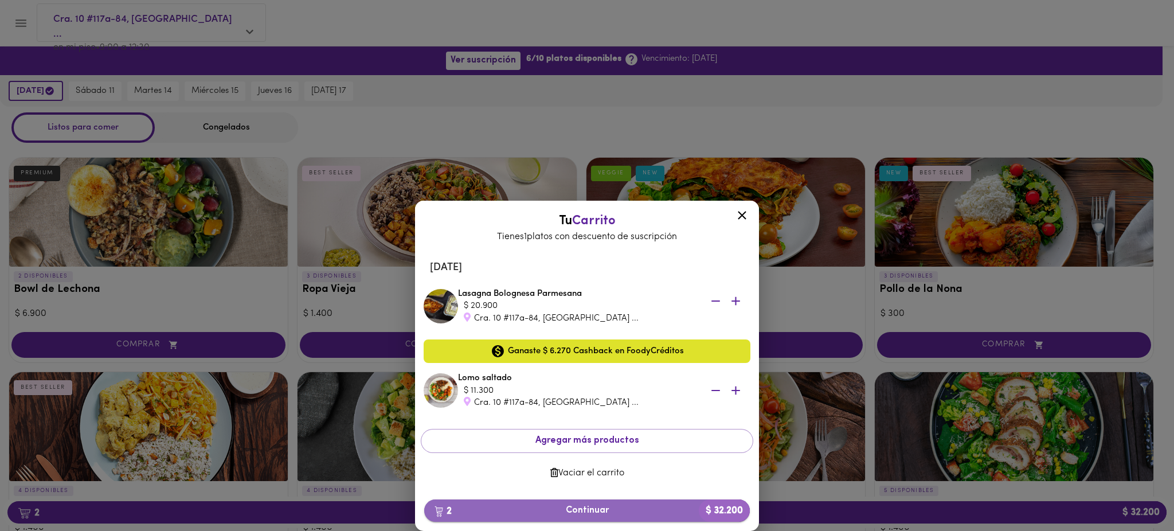
click at [579, 512] on span "2 Continuar $ 32.200" at bounding box center [586, 510] width 307 height 11
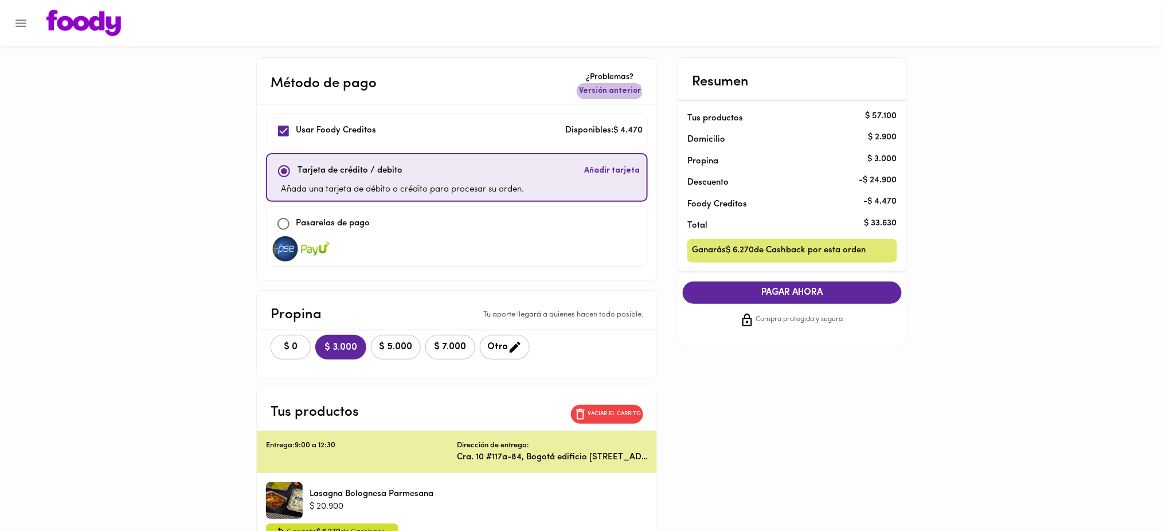
click at [602, 95] on span "Versión anterior" at bounding box center [610, 90] width 62 height 11
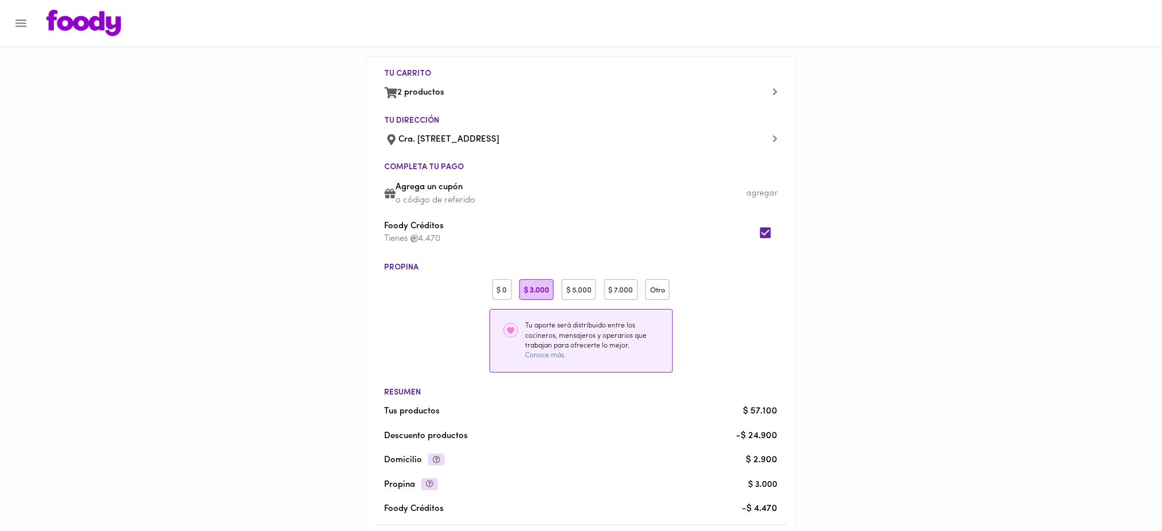
click at [500, 283] on div "$ 0" at bounding box center [501, 289] width 19 height 21
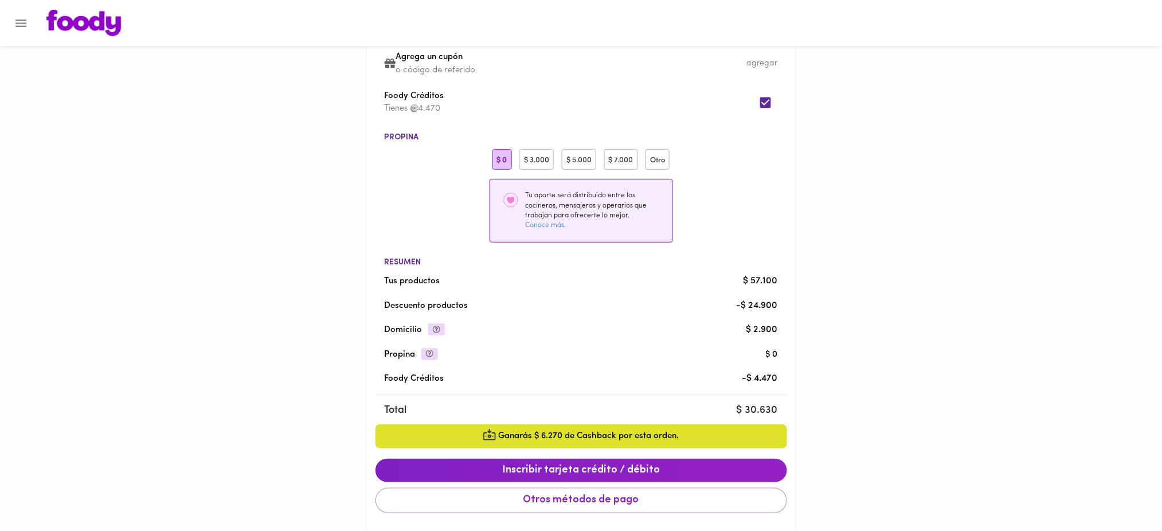
scroll to position [129, 0]
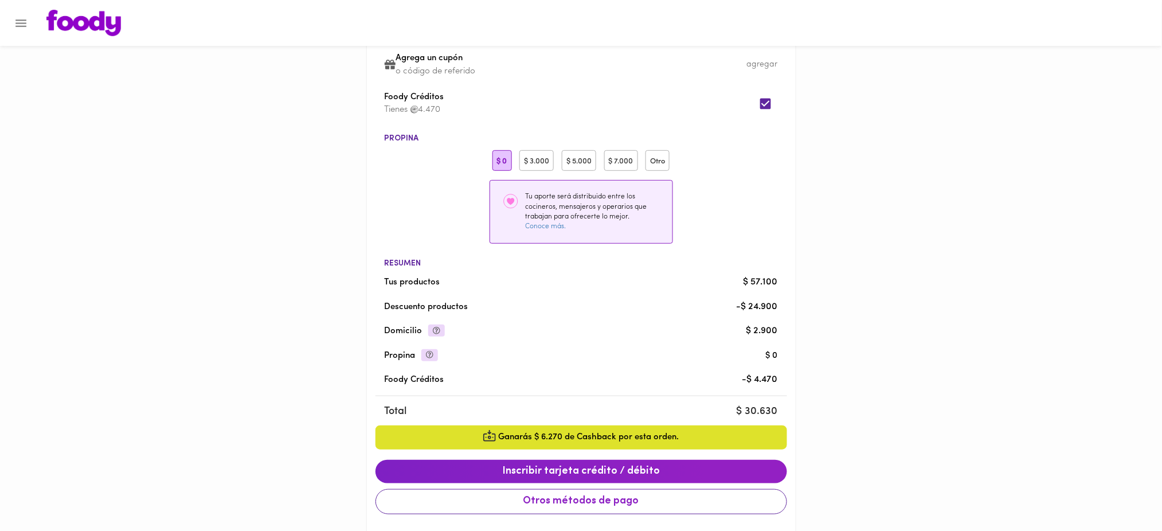
click at [709, 501] on span "Otros métodos de pago" at bounding box center [581, 501] width 392 height 13
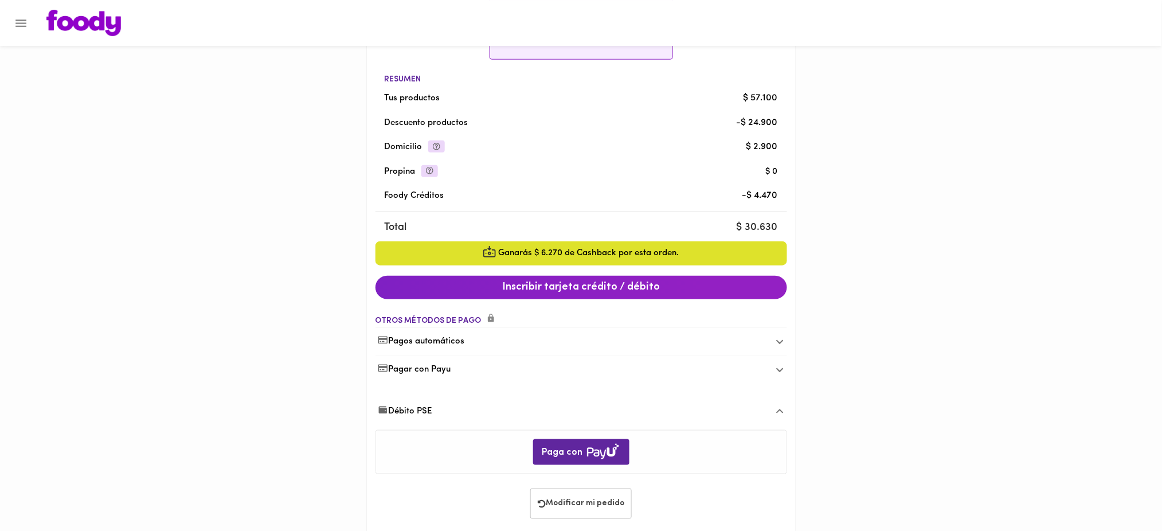
scroll to position [332, 0]
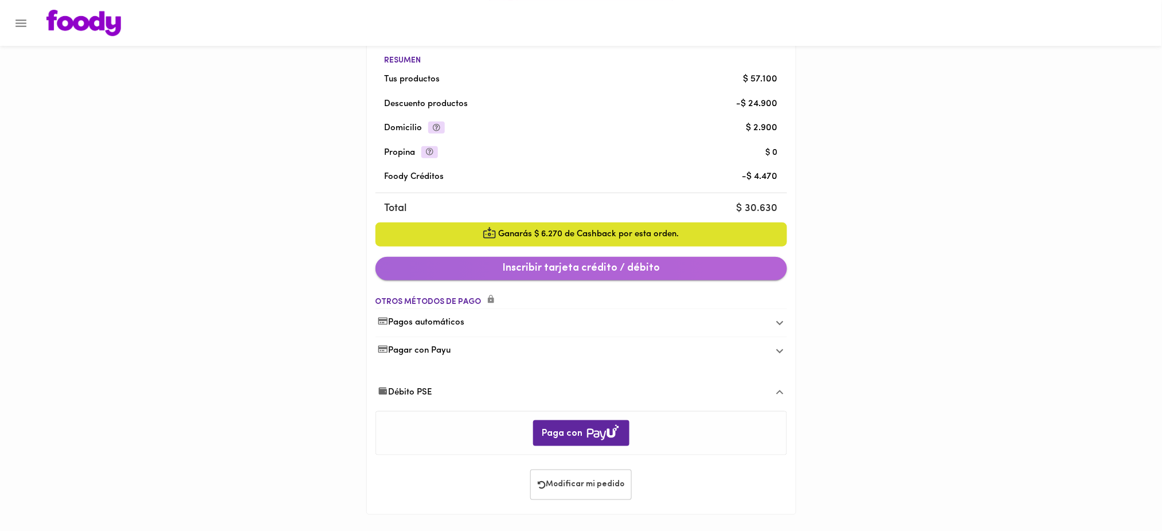
click at [643, 272] on span "Inscribir tarjeta crédito / débito" at bounding box center [581, 268] width 393 height 13
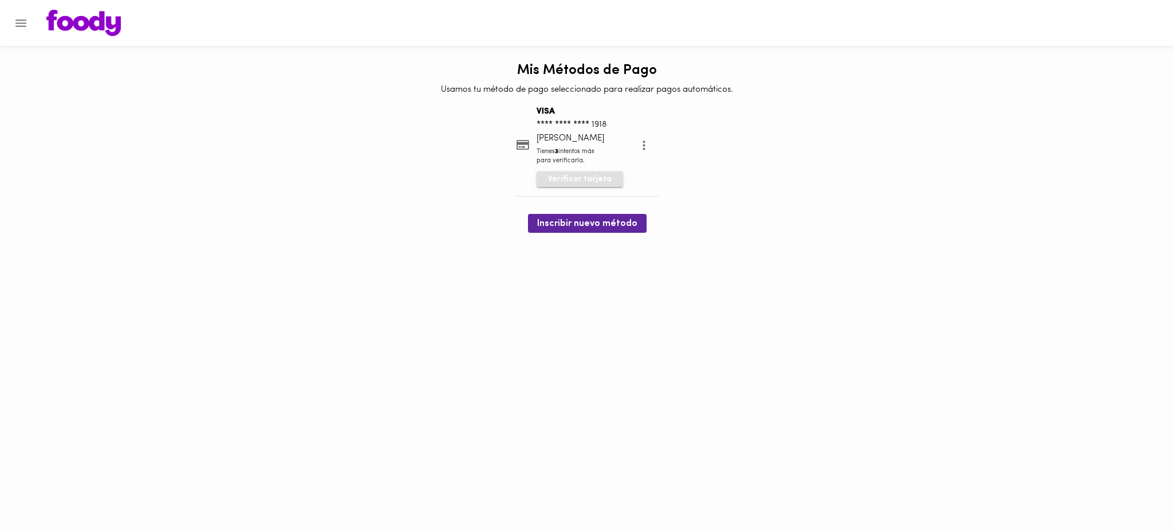
click at [594, 184] on span "Verificar tarjeta" at bounding box center [580, 179] width 64 height 11
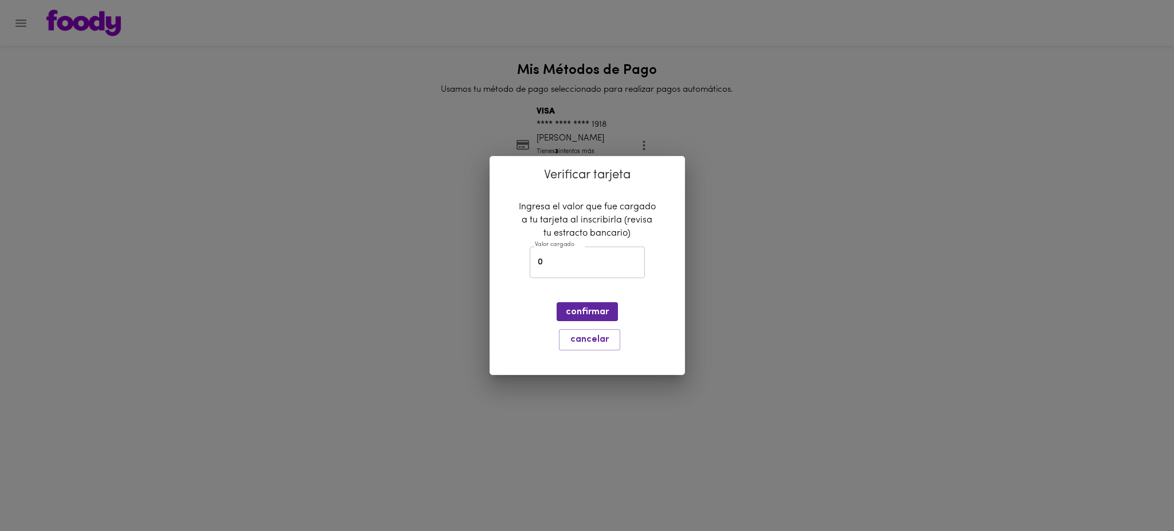
click at [575, 262] on input "0" at bounding box center [587, 262] width 115 height 32
type input "1749"
click at [582, 307] on span "confirmar" at bounding box center [587, 312] width 43 height 11
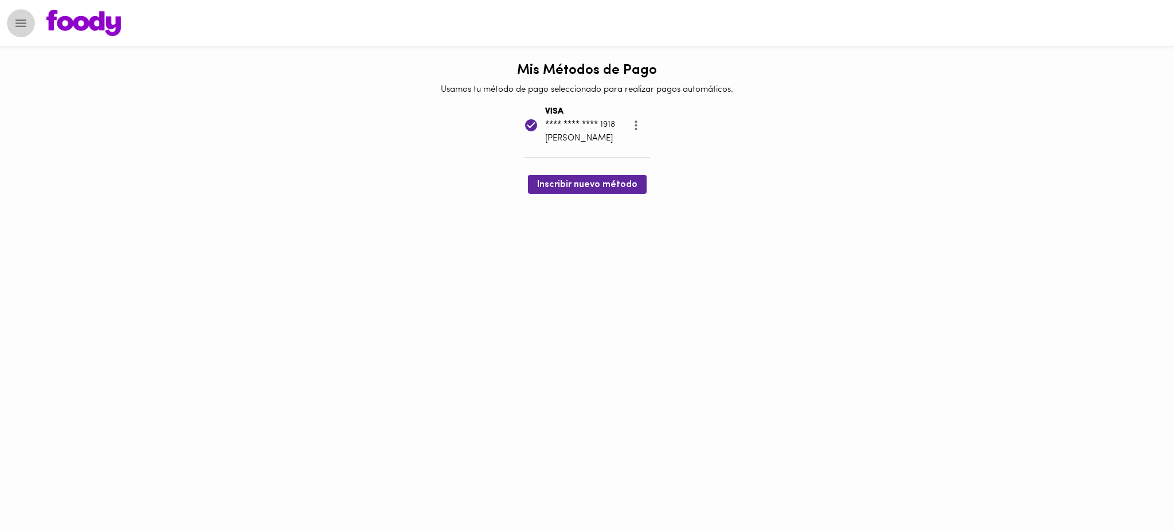
click at [23, 24] on icon "Menu" at bounding box center [21, 23] width 14 height 14
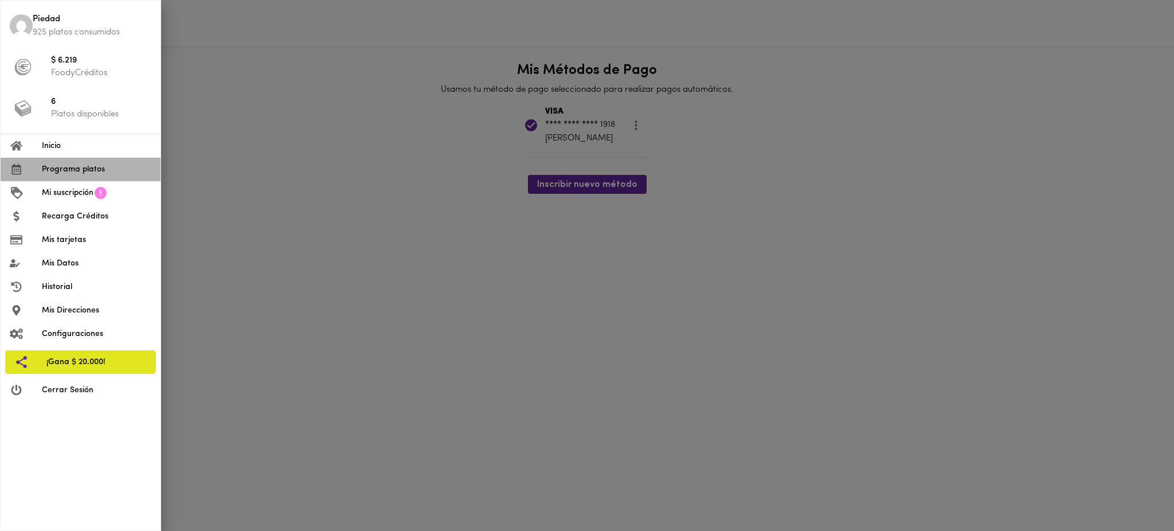
click at [89, 169] on span "Programa platos" at bounding box center [96, 169] width 109 height 12
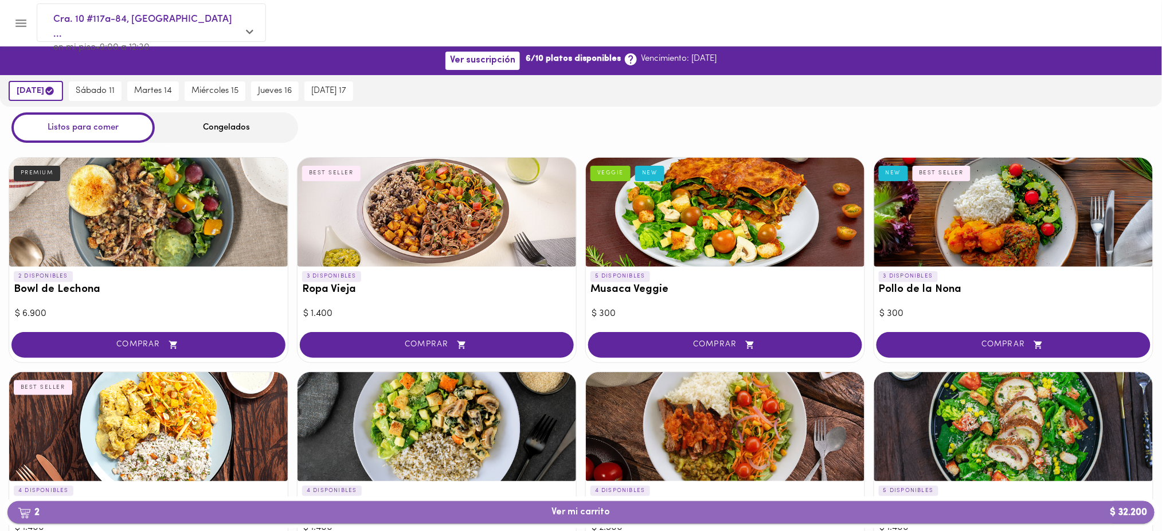
click at [606, 504] on button "2 Ver mi carrito $ 32.200" at bounding box center [580, 512] width 1147 height 22
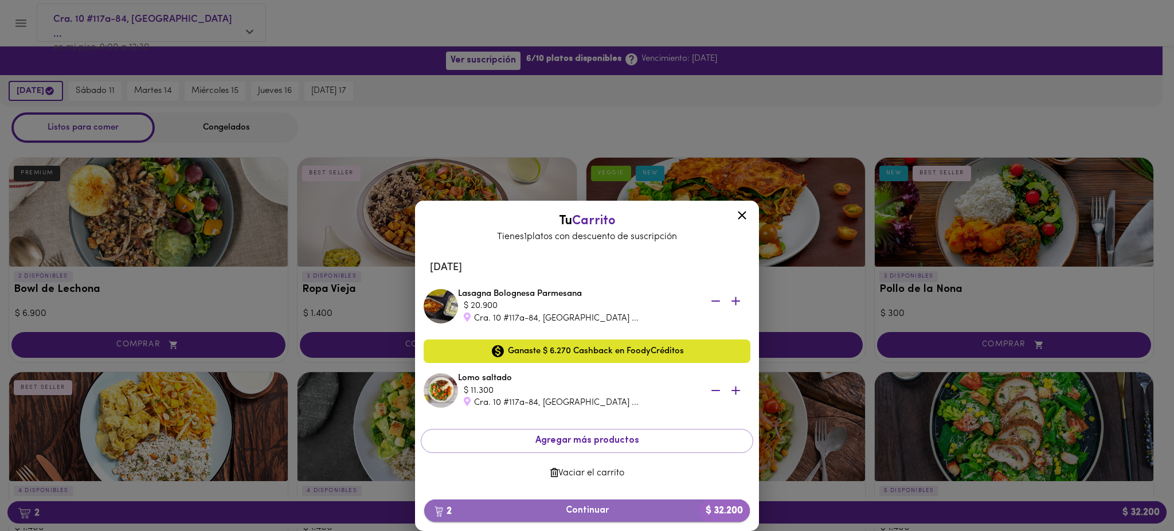
click at [613, 510] on span "2 Continuar $ 32.200" at bounding box center [586, 510] width 307 height 11
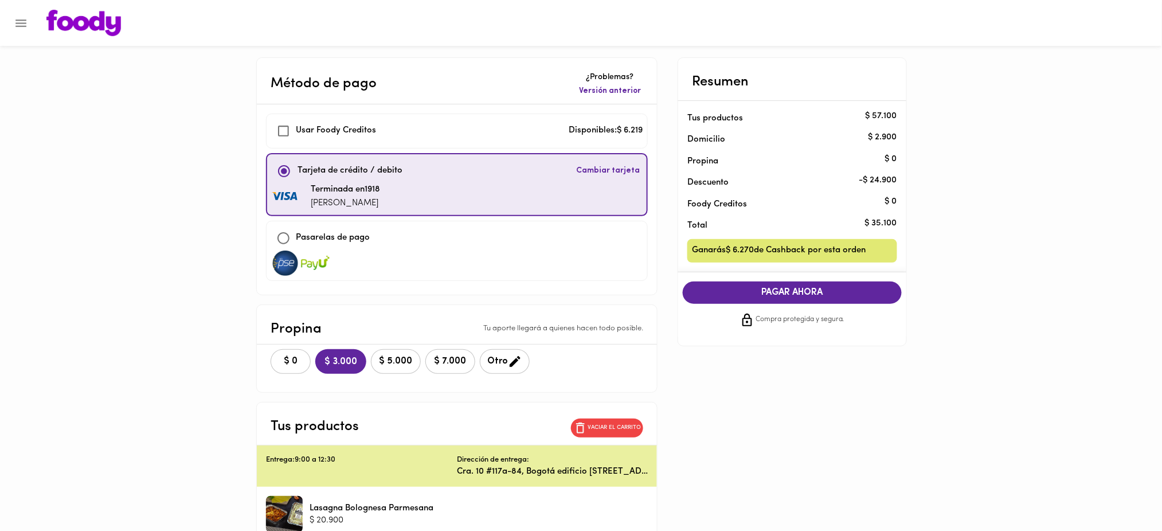
checkbox input "true"
click at [610, 93] on span "Versión anterior" at bounding box center [610, 90] width 62 height 11
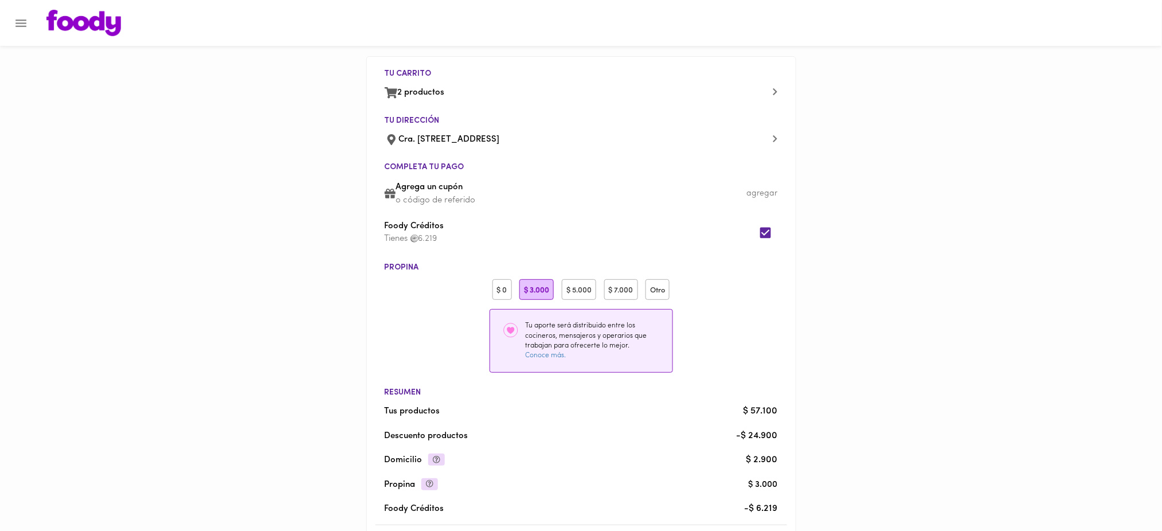
click at [501, 281] on div "$ 0" at bounding box center [501, 289] width 19 height 21
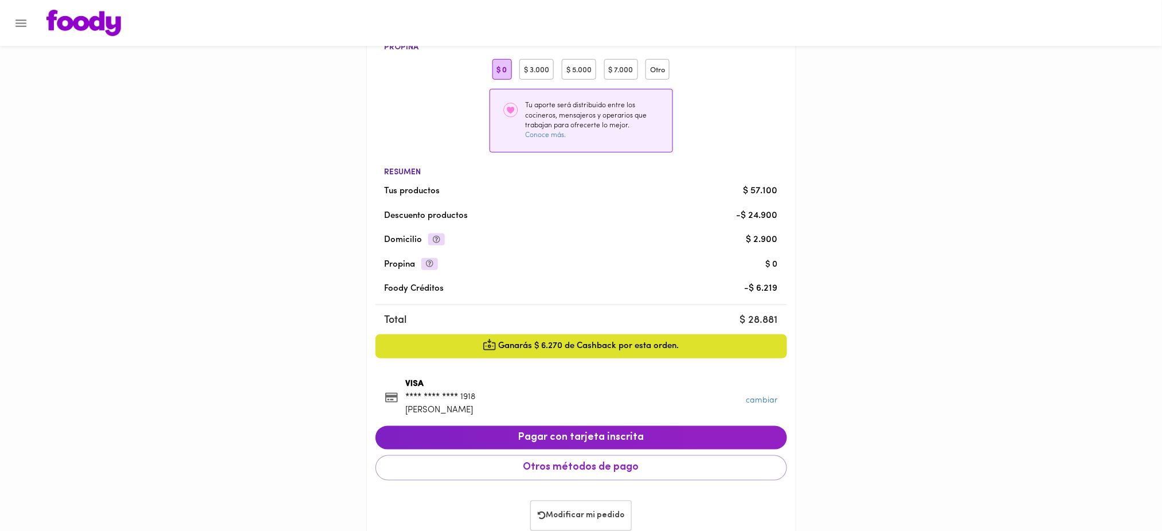
scroll to position [252, 0]
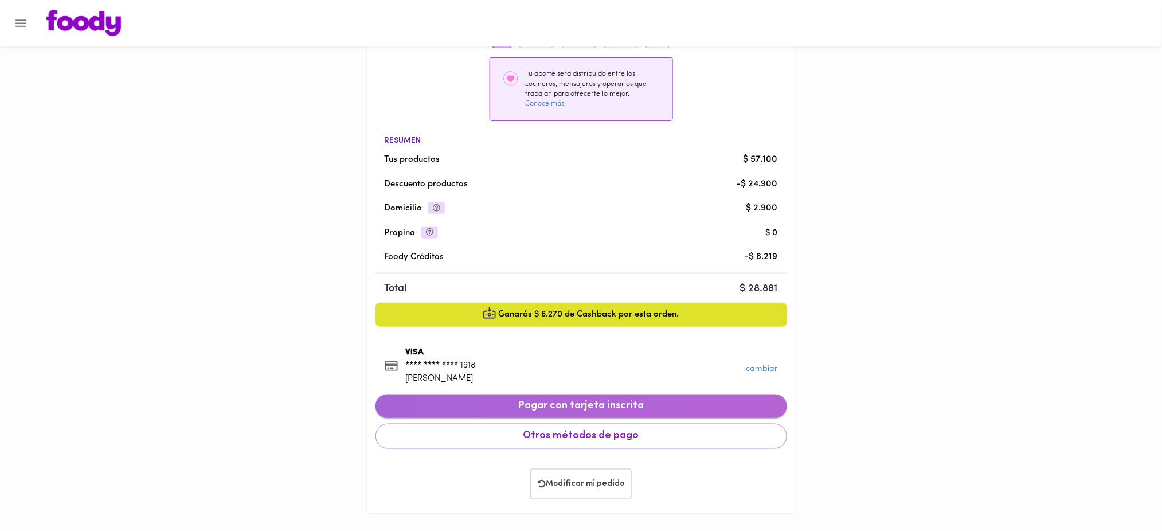
click at [633, 404] on span "Pagar con tarjeta inscrita" at bounding box center [581, 406] width 393 height 13
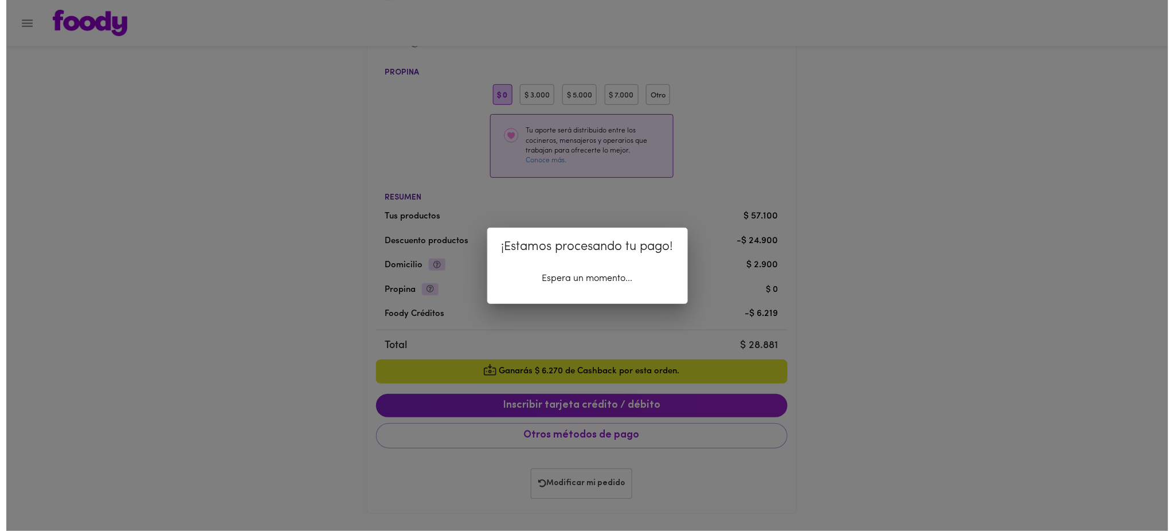
scroll to position [194, 0]
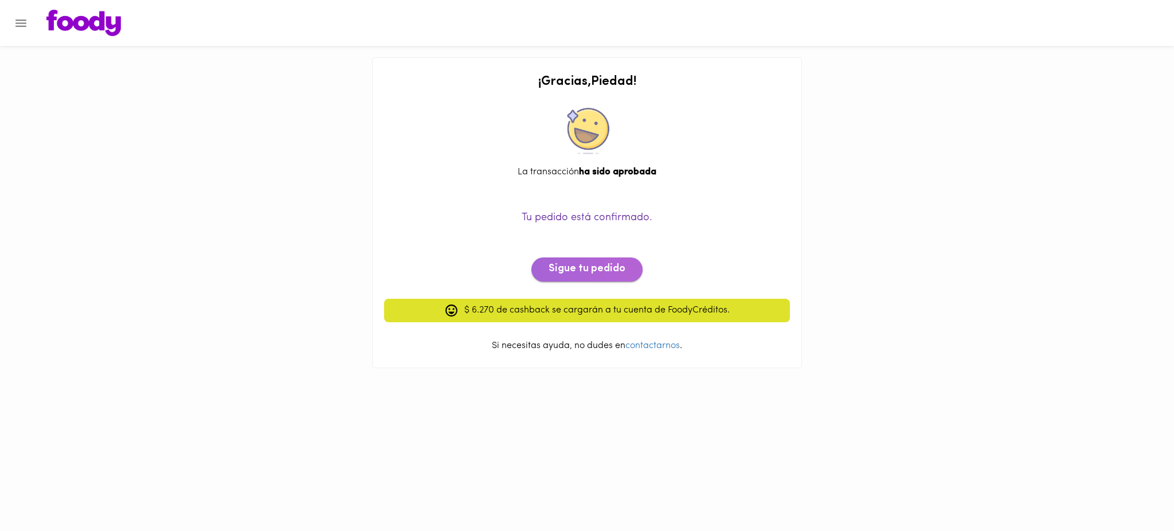
click at [606, 266] on span "Sigue tu pedido" at bounding box center [586, 269] width 77 height 13
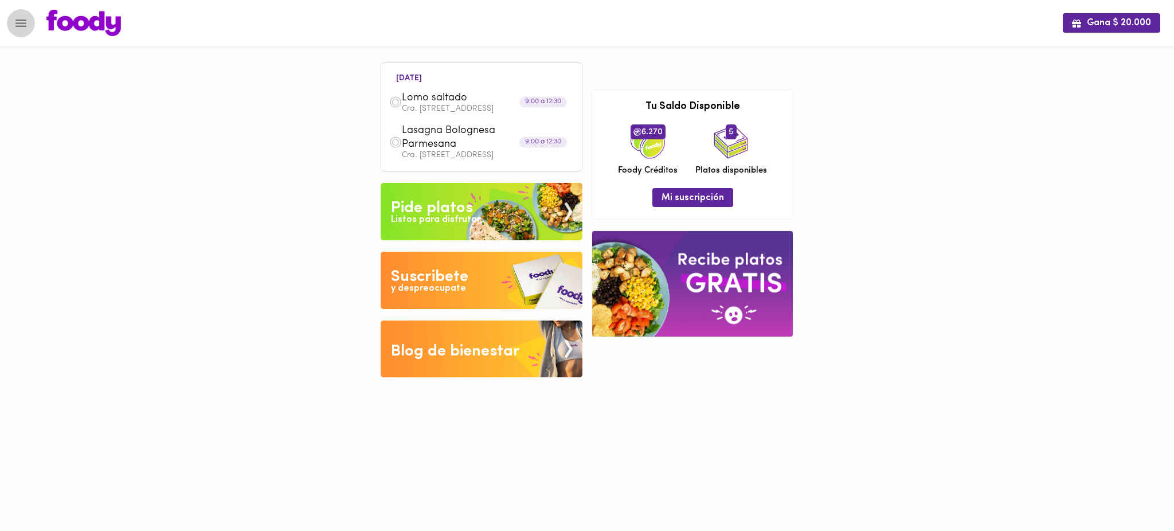
click at [21, 19] on icon "Menu" at bounding box center [20, 22] width 11 height 7
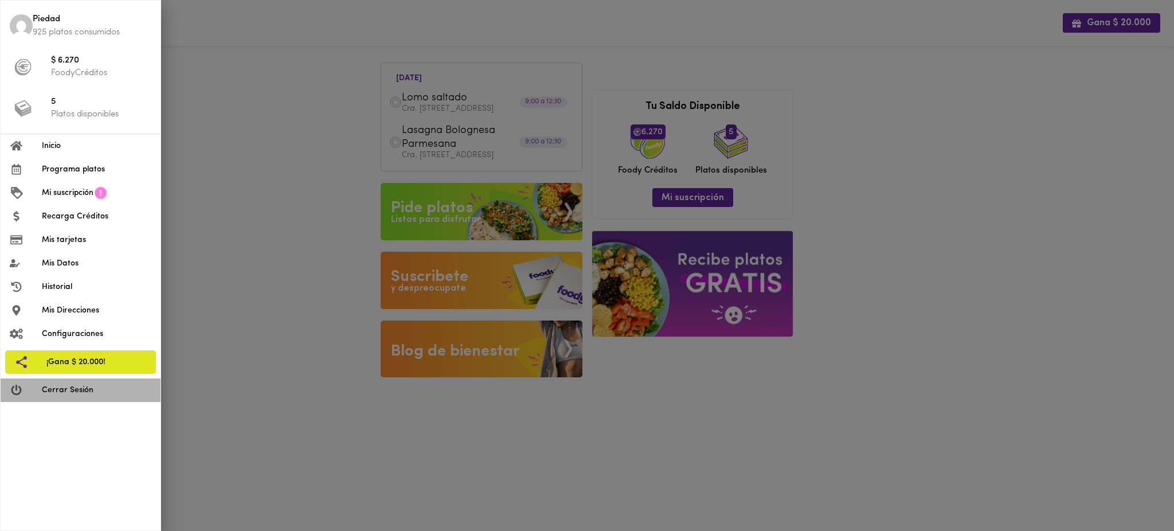
click at [109, 386] on span "Cerrar Sesión" at bounding box center [96, 390] width 109 height 12
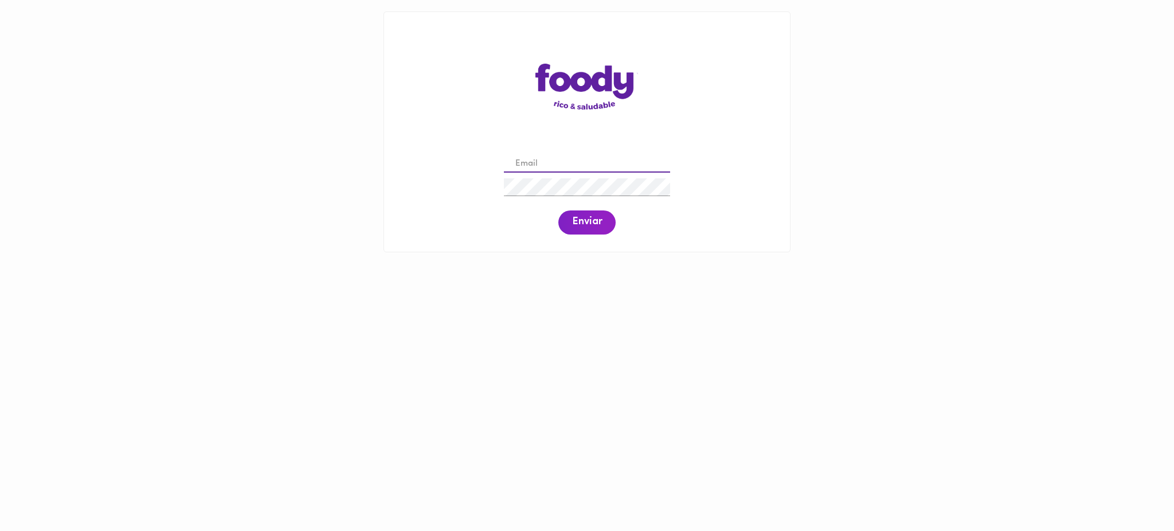
click at [591, 167] on input "email" at bounding box center [587, 164] width 166 height 18
paste input "katerine.ortiz@gmail.com"
type input "katerine.ortiz@gmail.com"
click at [581, 219] on span "Enviar" at bounding box center [587, 222] width 30 height 13
